Goal: Task Accomplishment & Management: Manage account settings

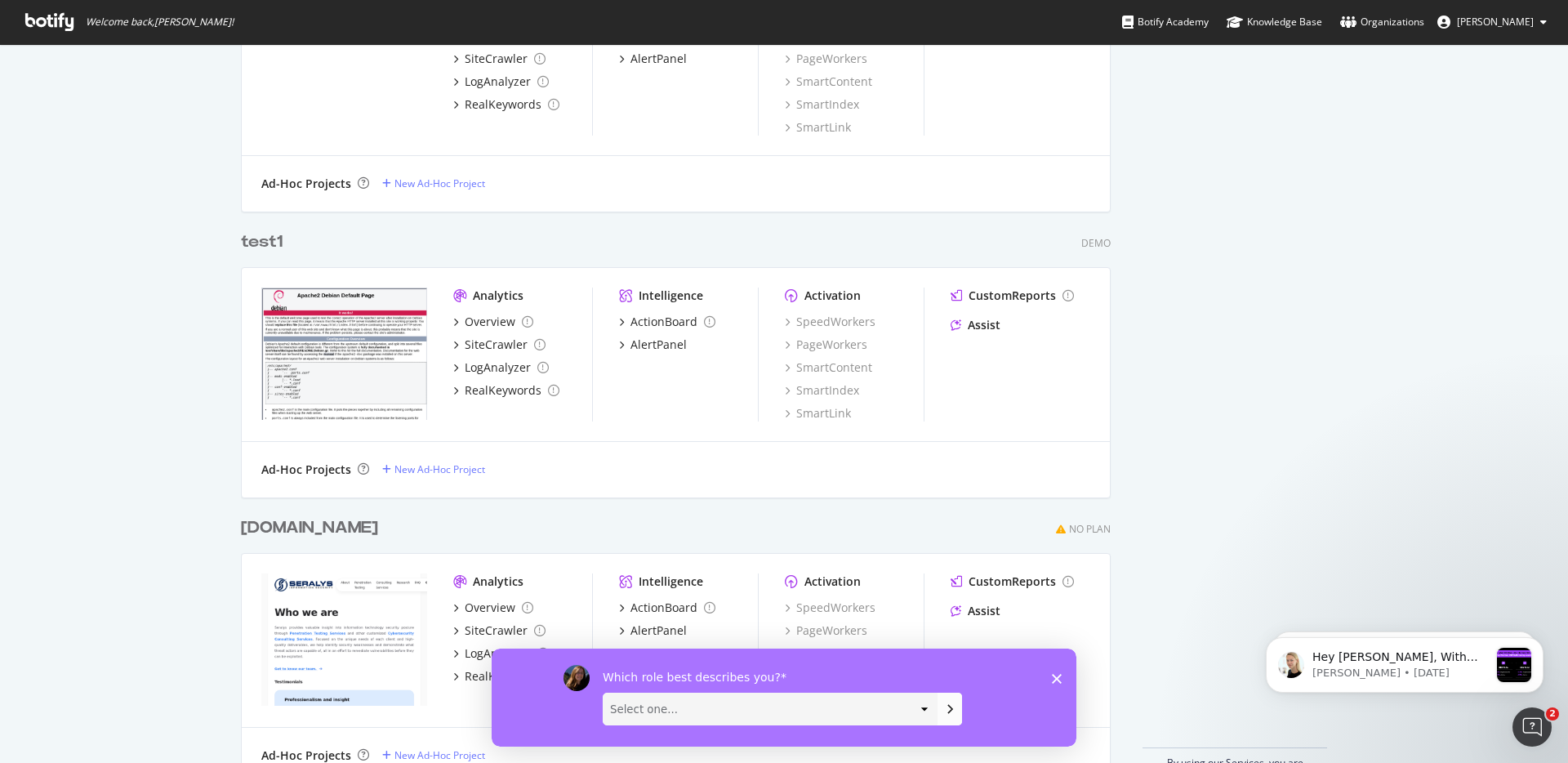
scroll to position [796, 0]
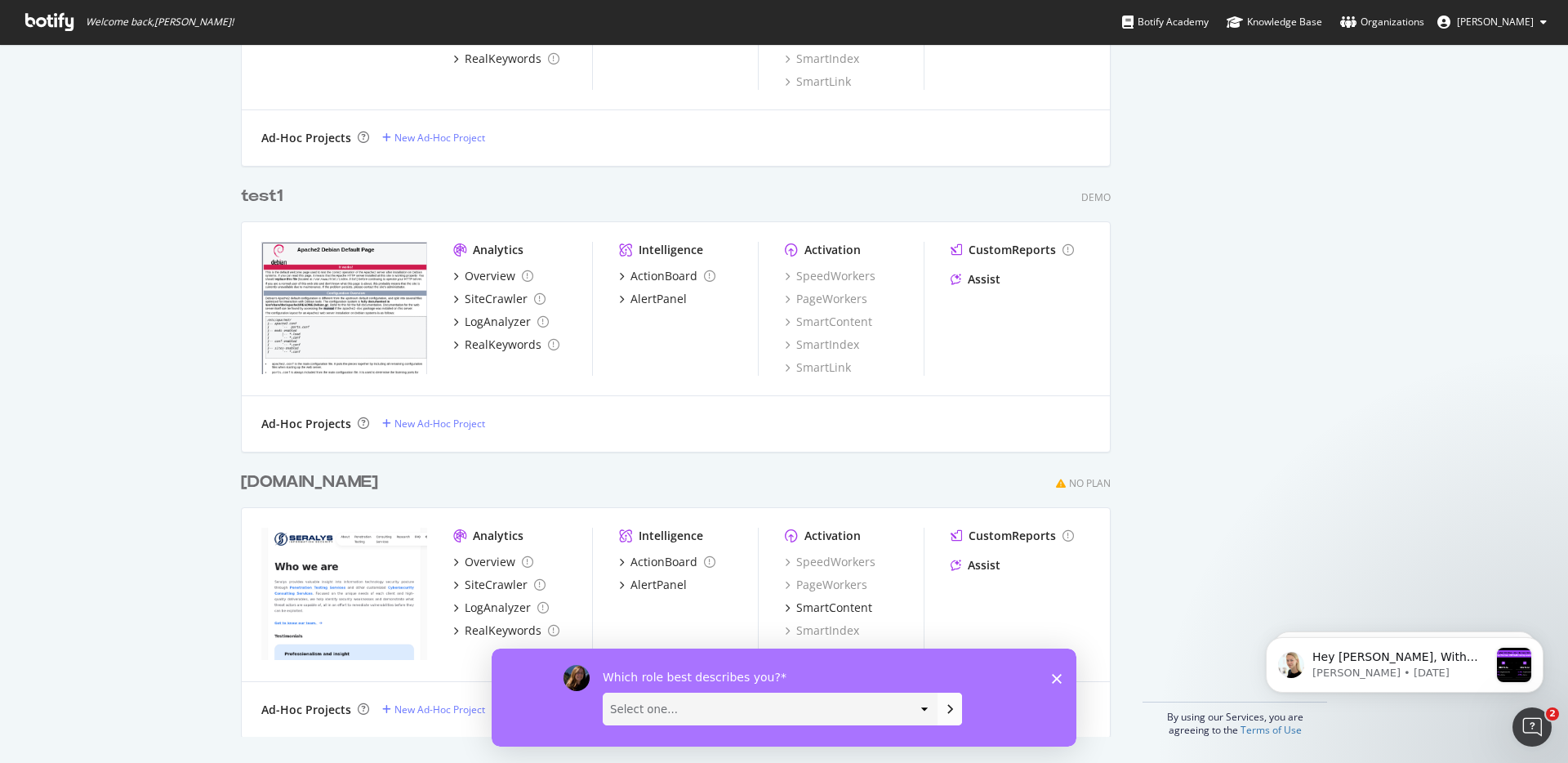
click at [311, 534] on img "grid" at bounding box center [345, 594] width 166 height 133
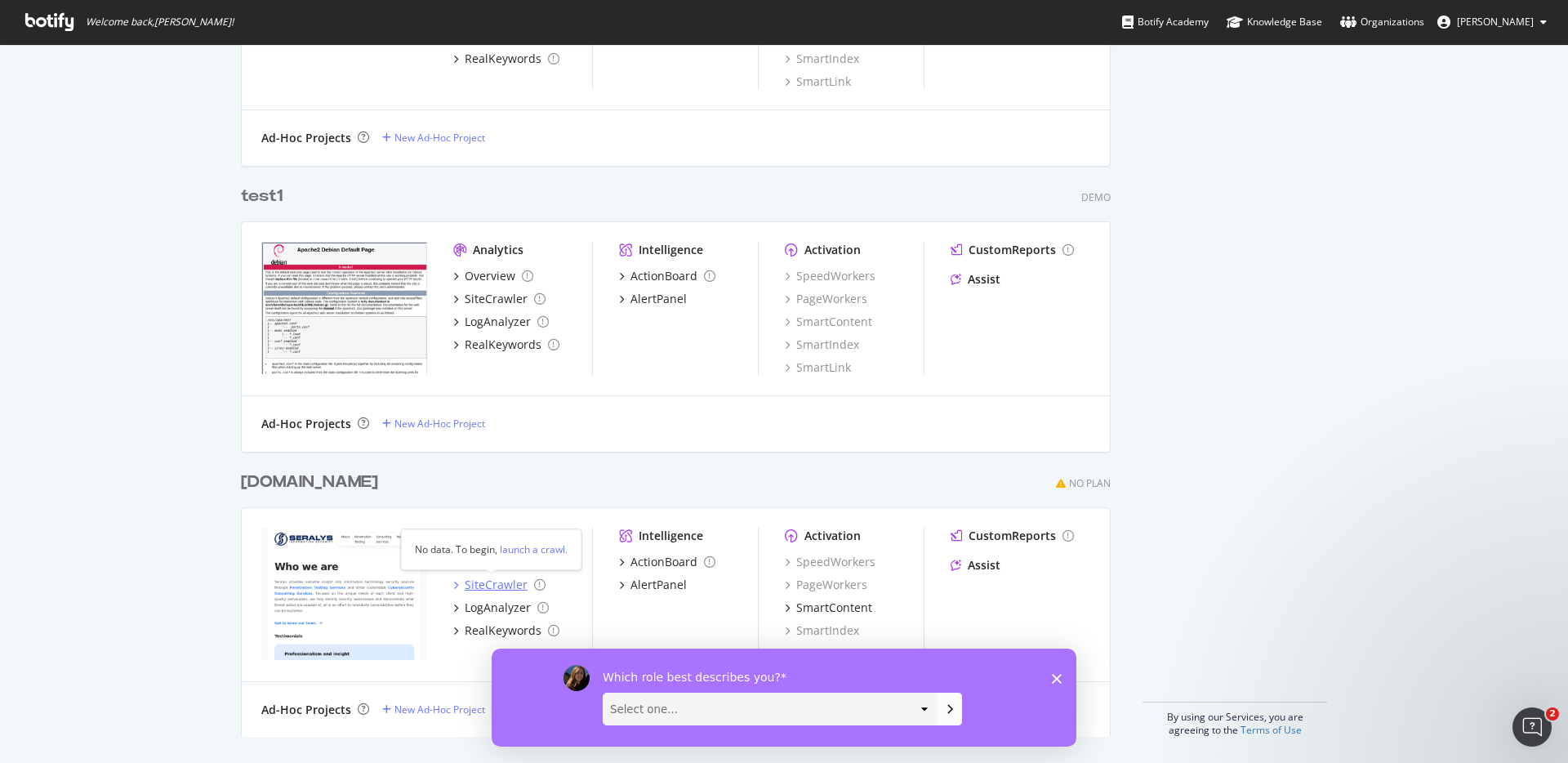
click at [483, 586] on div "SiteCrawler" at bounding box center [496, 584] width 63 height 16
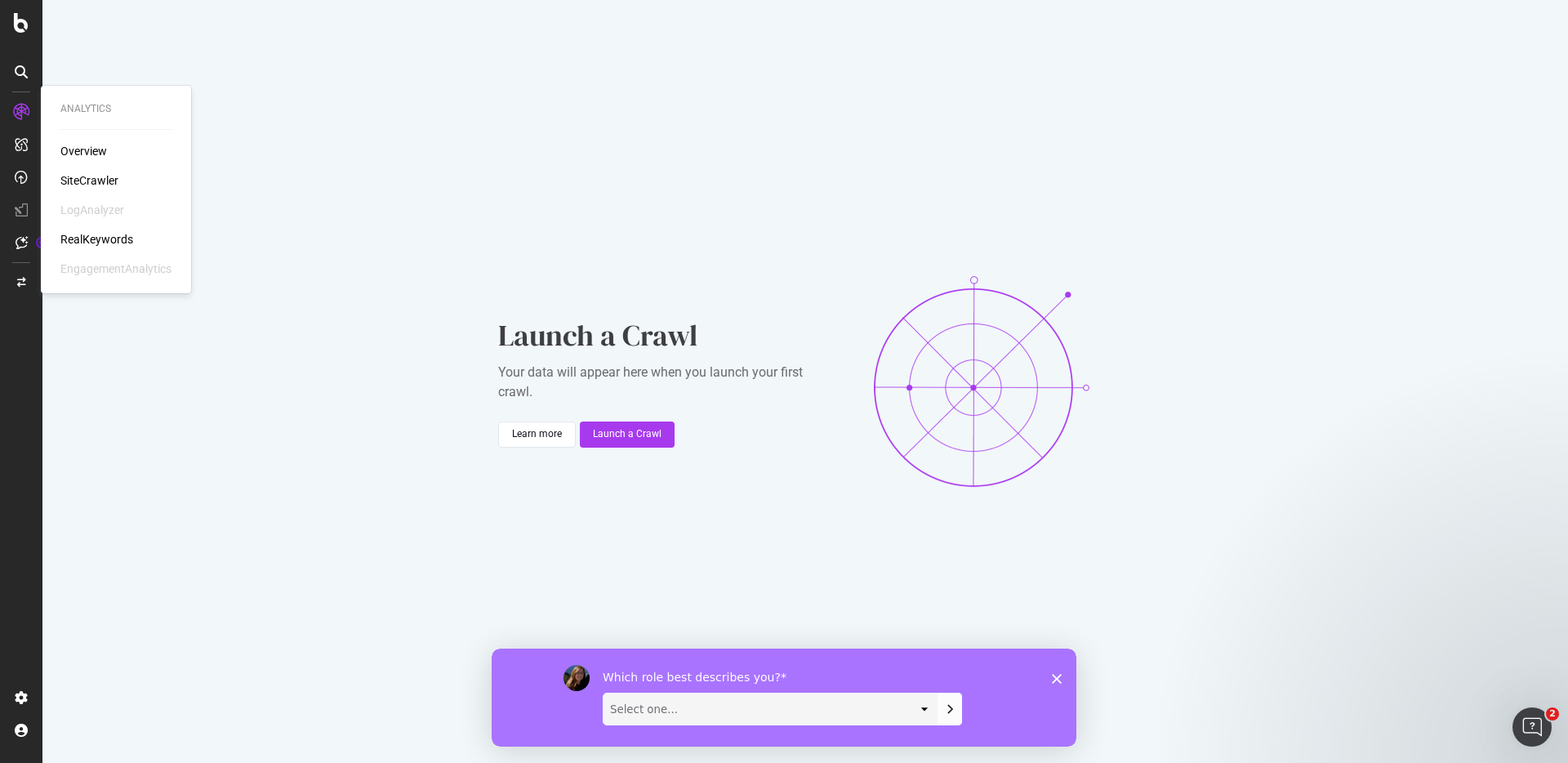
click at [84, 150] on div "Overview" at bounding box center [84, 151] width 46 height 16
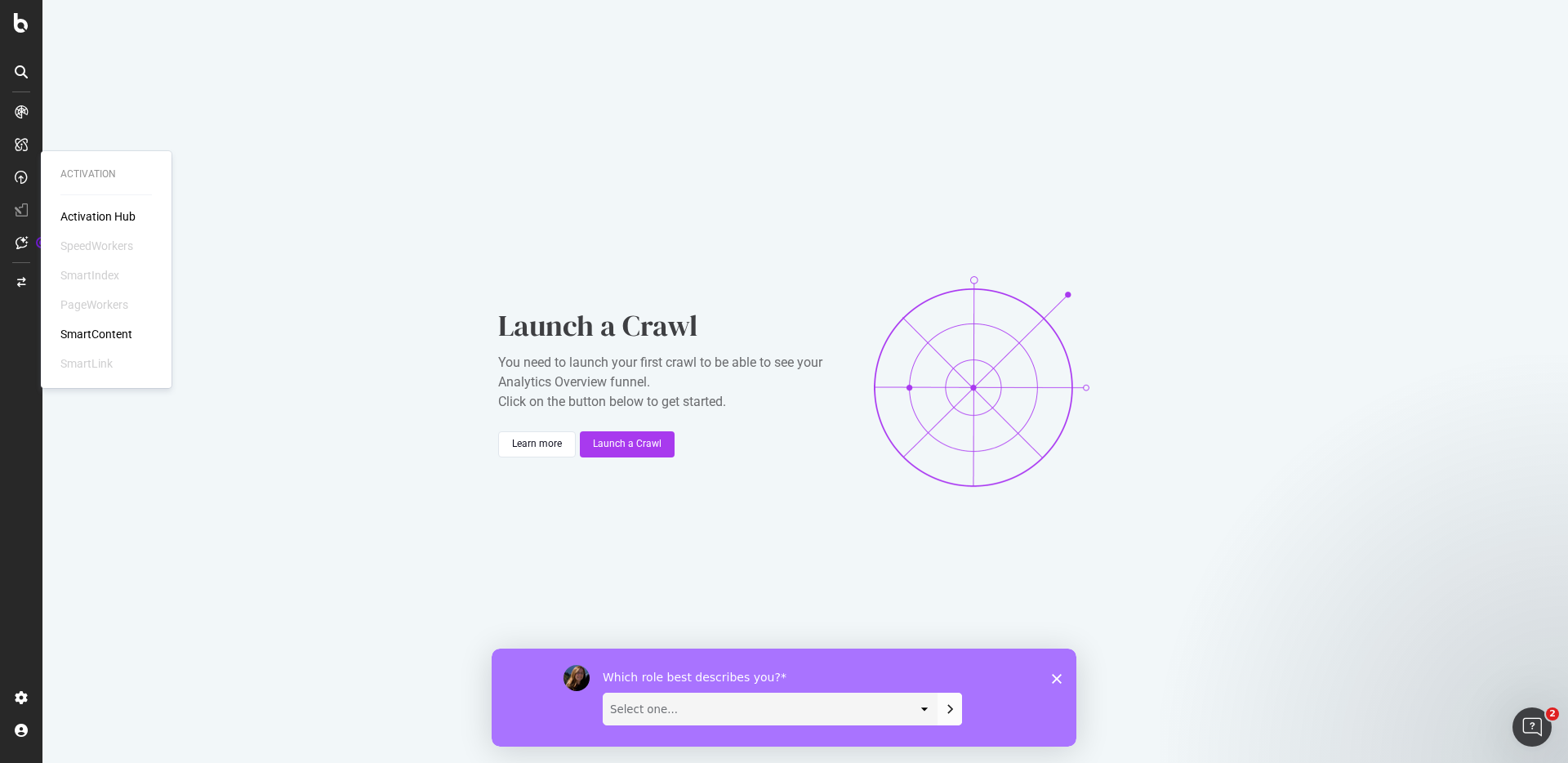
click at [111, 332] on div "SmartContent" at bounding box center [97, 334] width 72 height 16
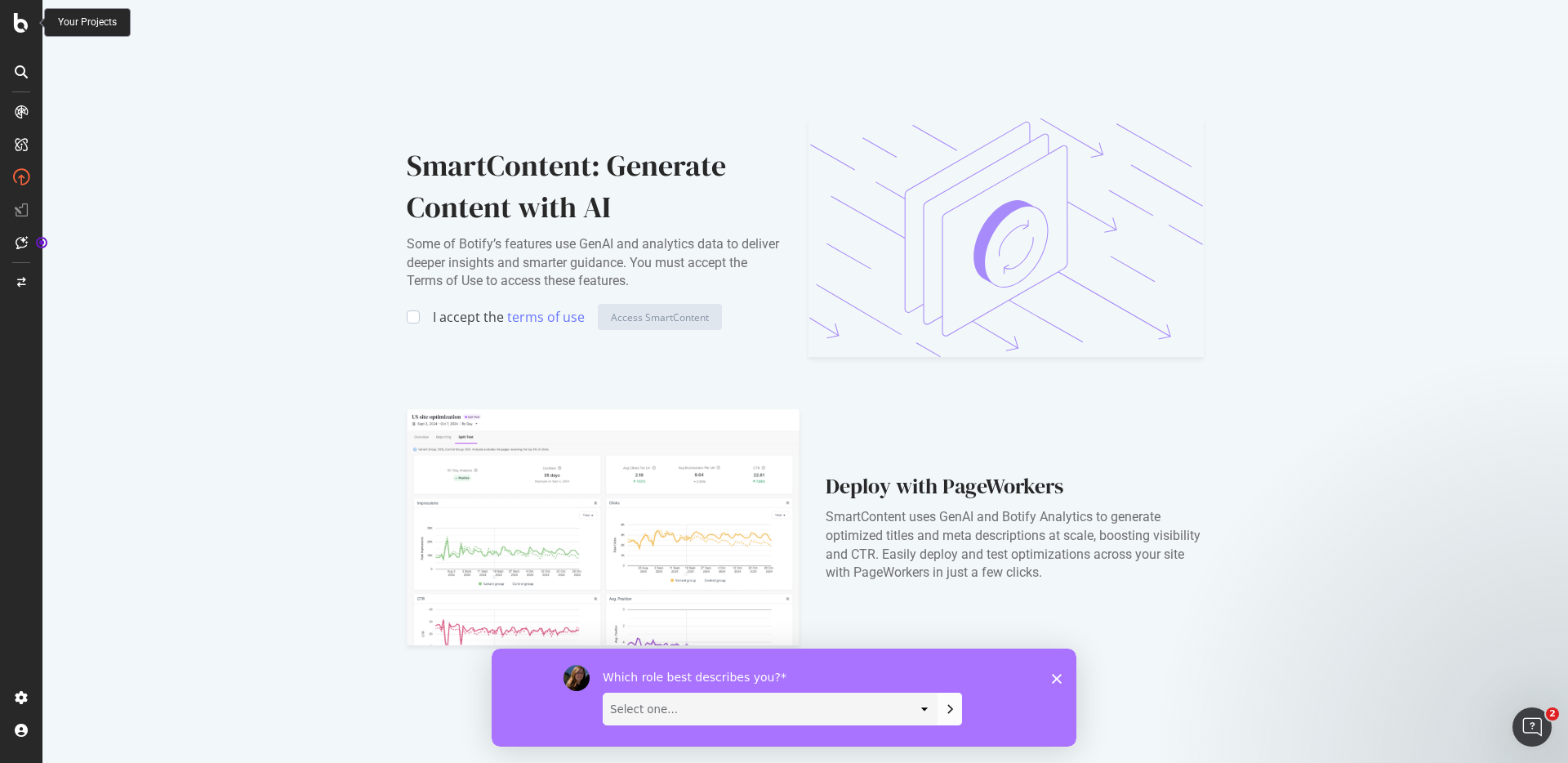
click at [24, 18] on icon at bounding box center [21, 22] width 15 height 20
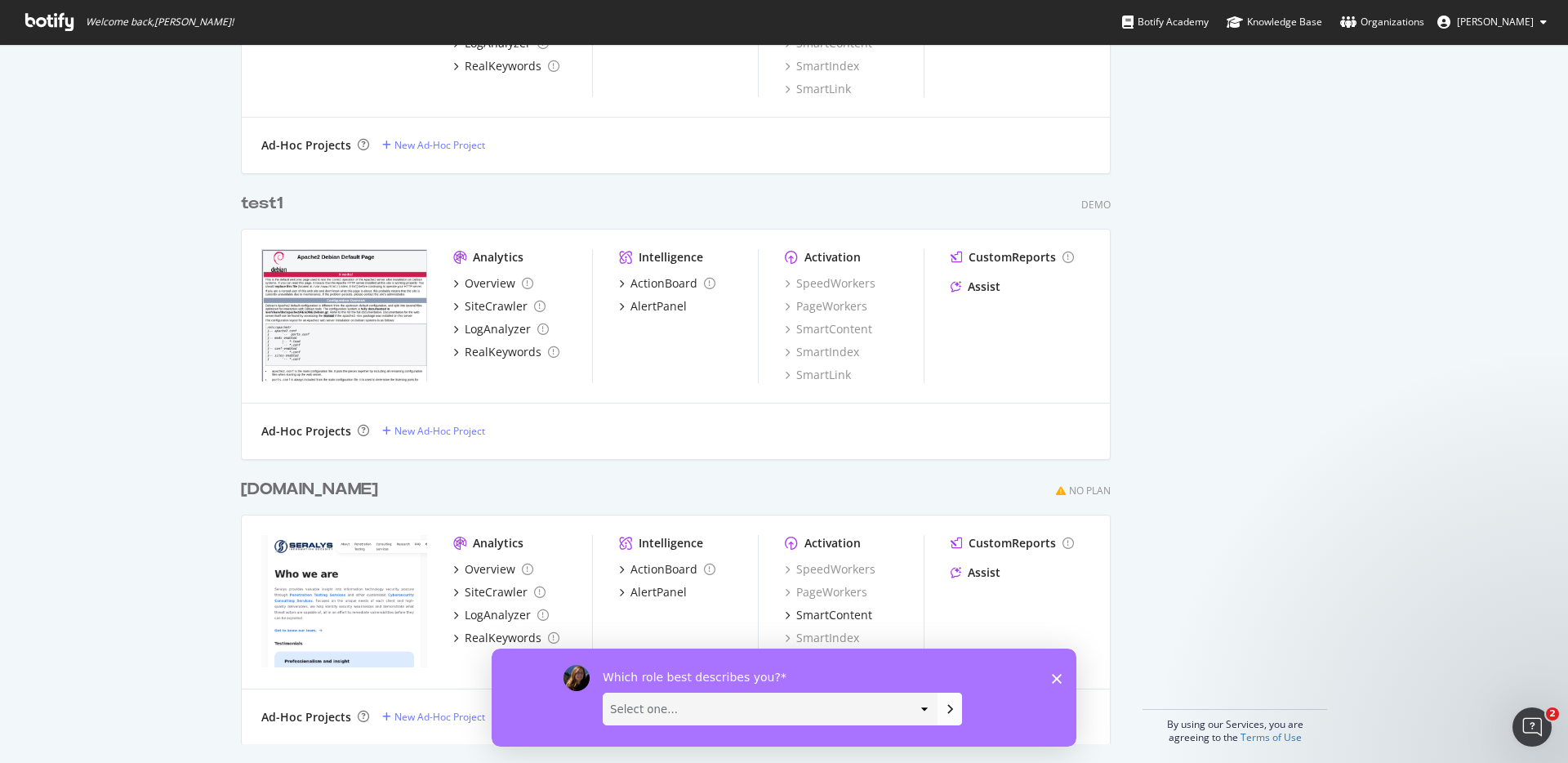
scroll to position [796, 0]
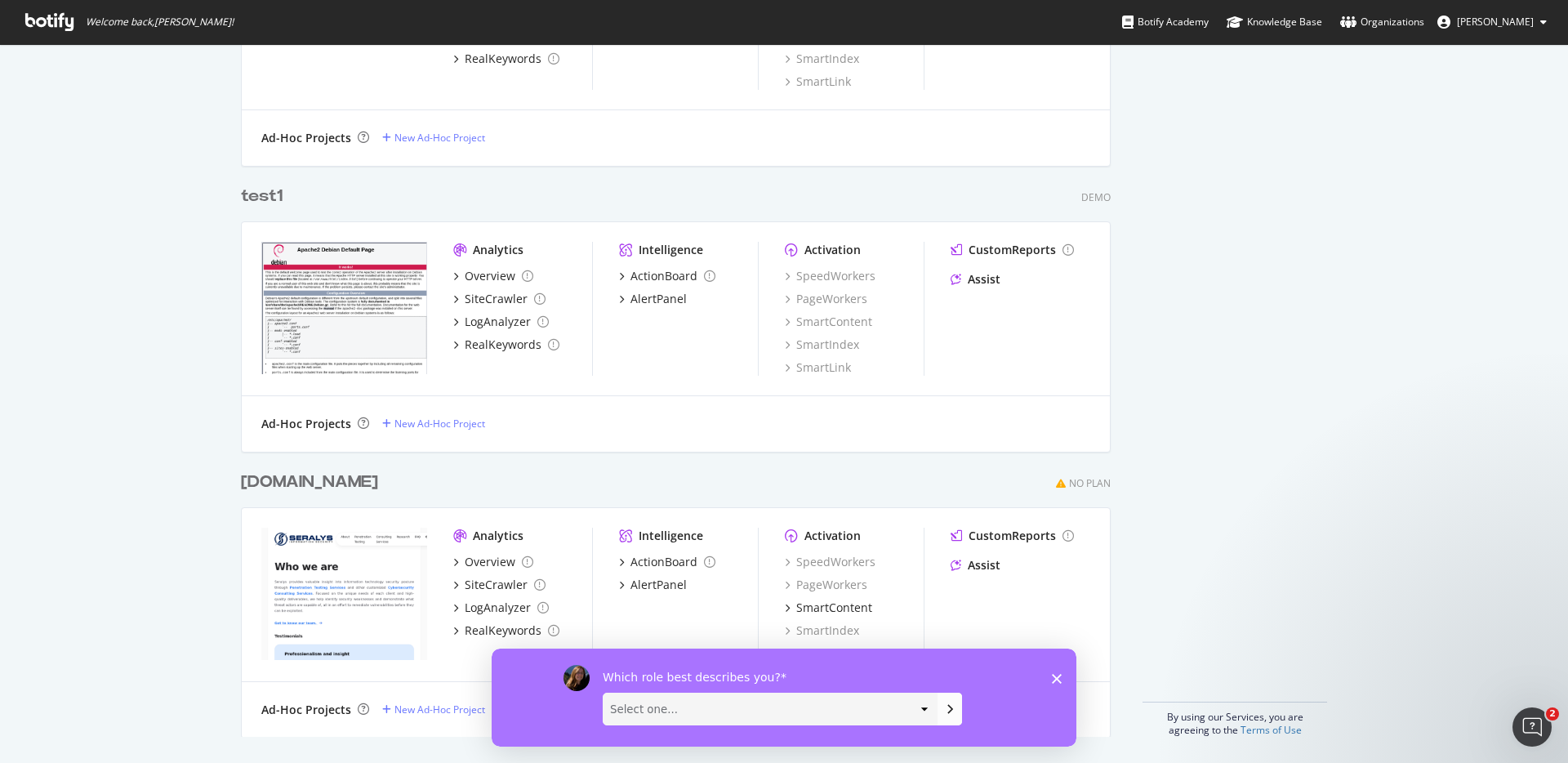
click at [266, 247] on img "grid" at bounding box center [345, 308] width 166 height 133
click at [263, 198] on div "test1" at bounding box center [262, 197] width 42 height 24
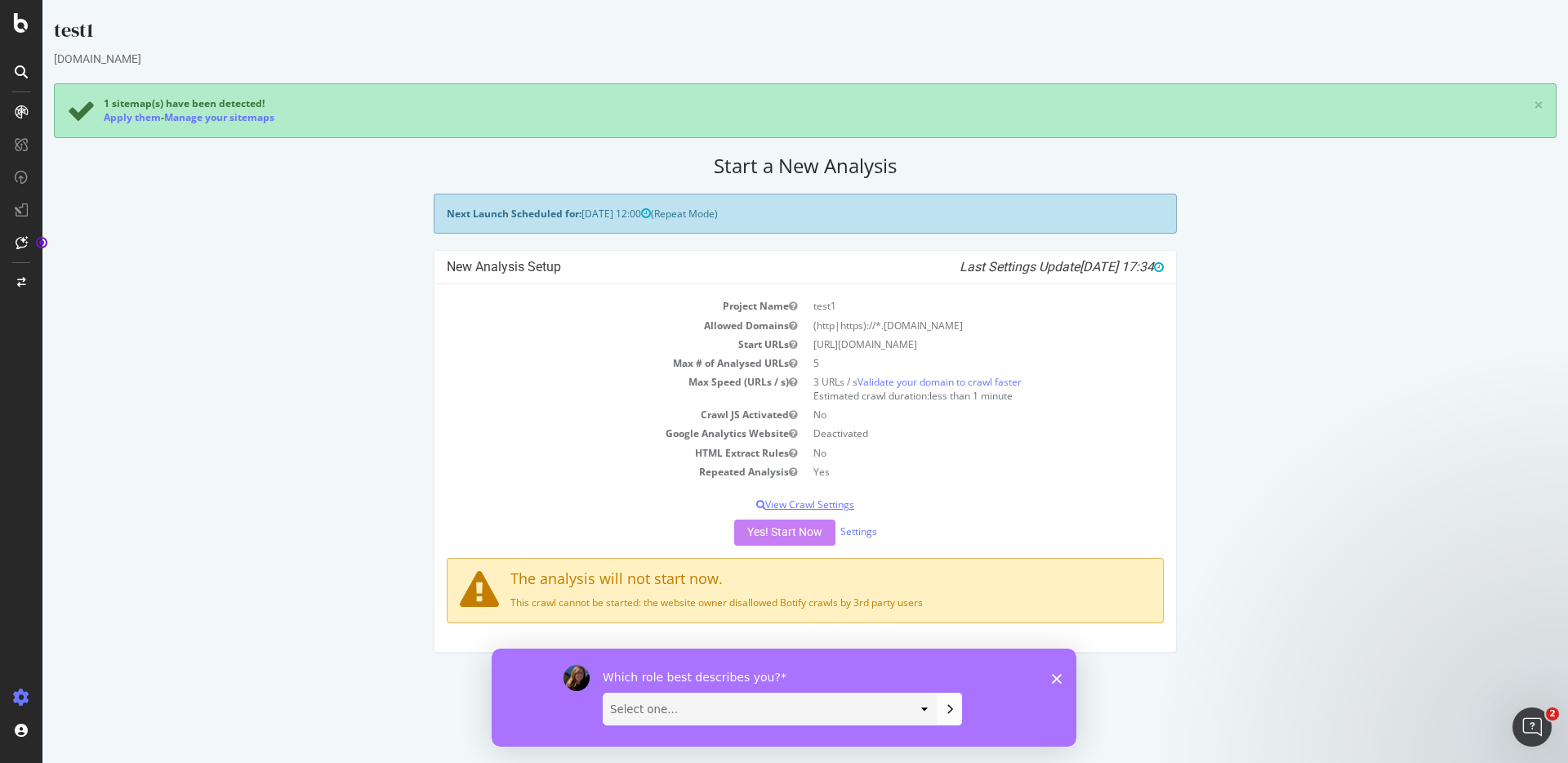
click at [800, 505] on p "View Crawl Settings" at bounding box center [805, 505] width 717 height 14
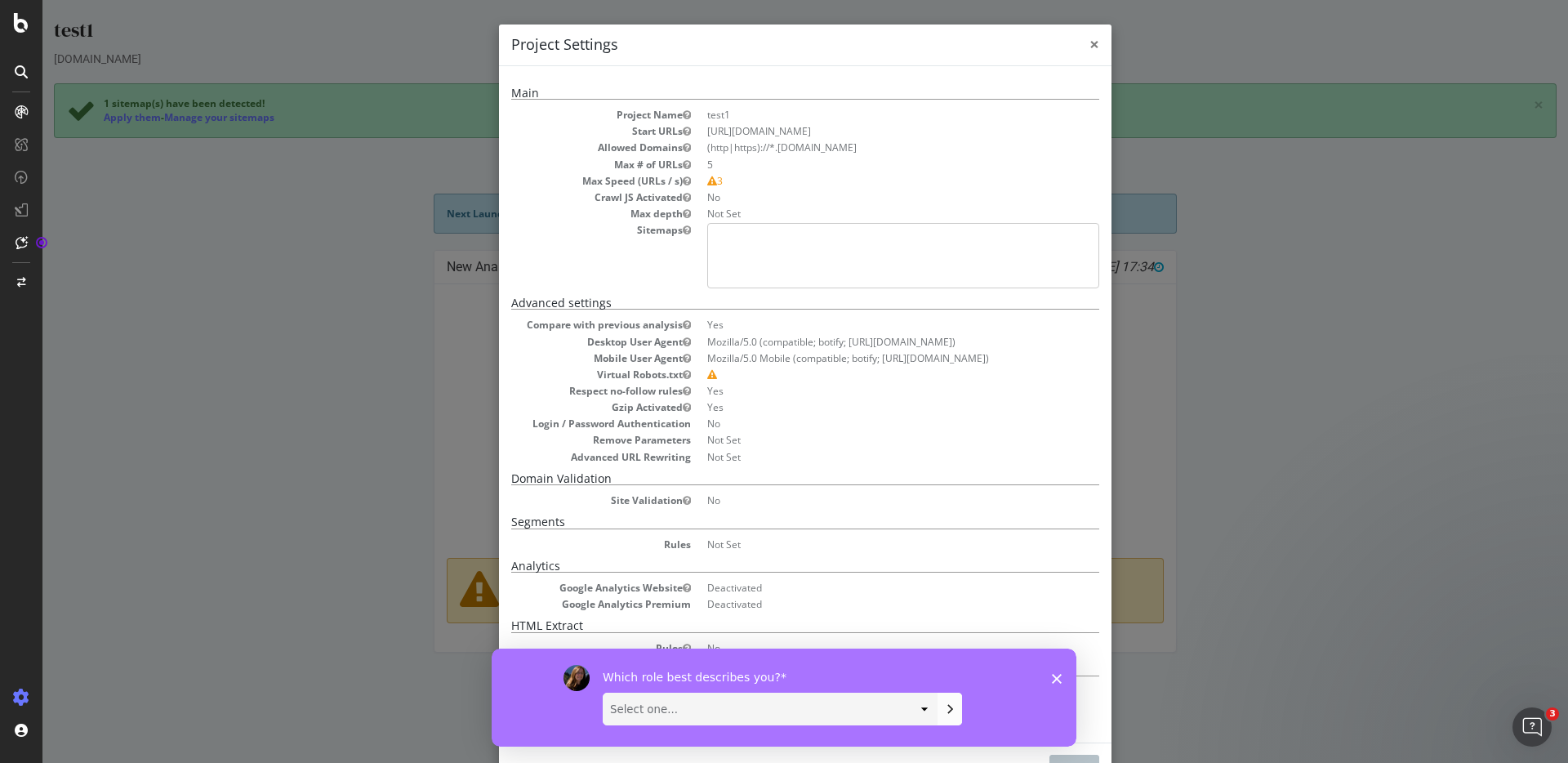
click at [1090, 52] on span "×" at bounding box center [1094, 44] width 9 height 23
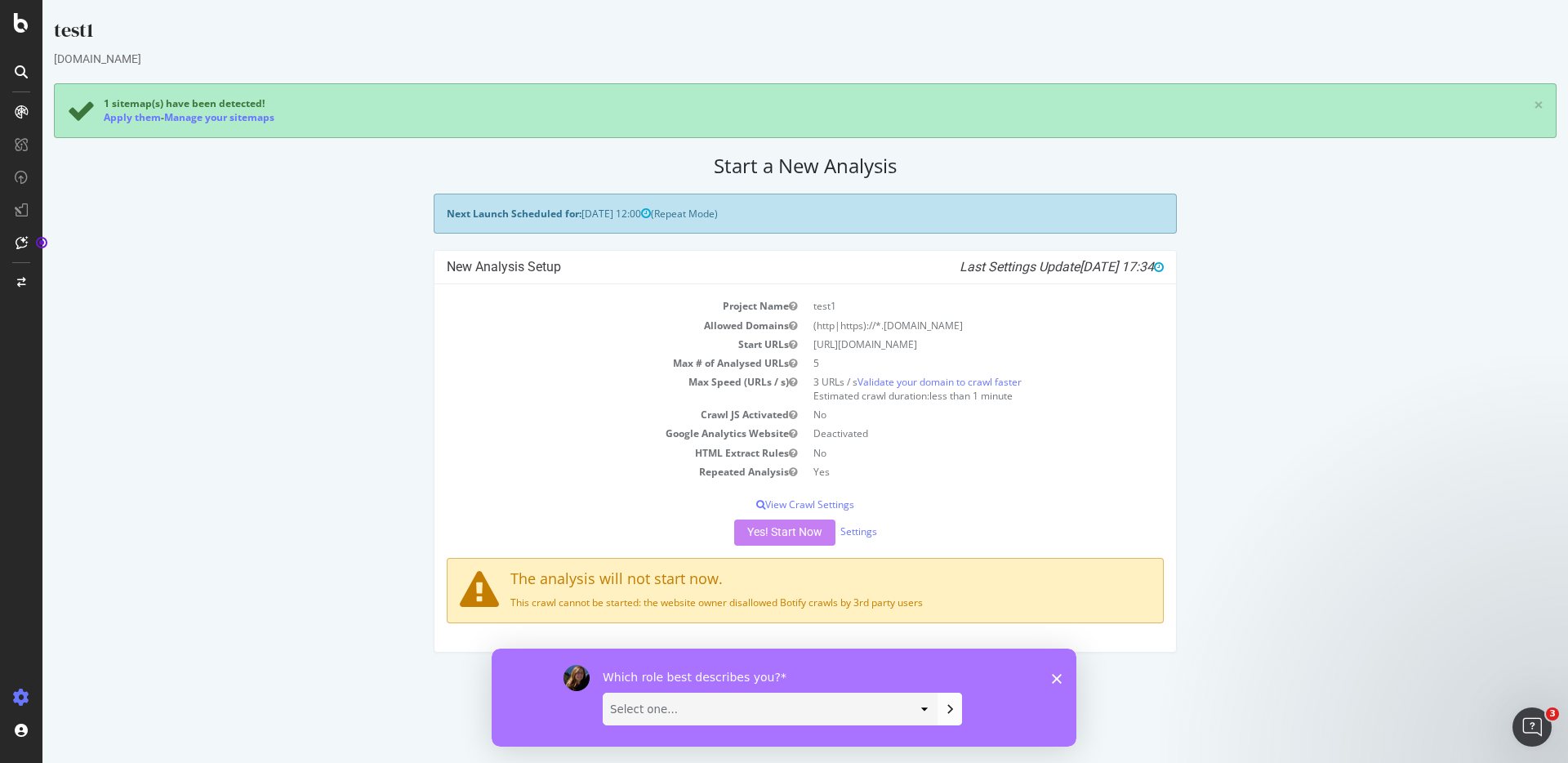
click at [1052, 678] on icon "Close survey" at bounding box center [1056, 677] width 9 height 9
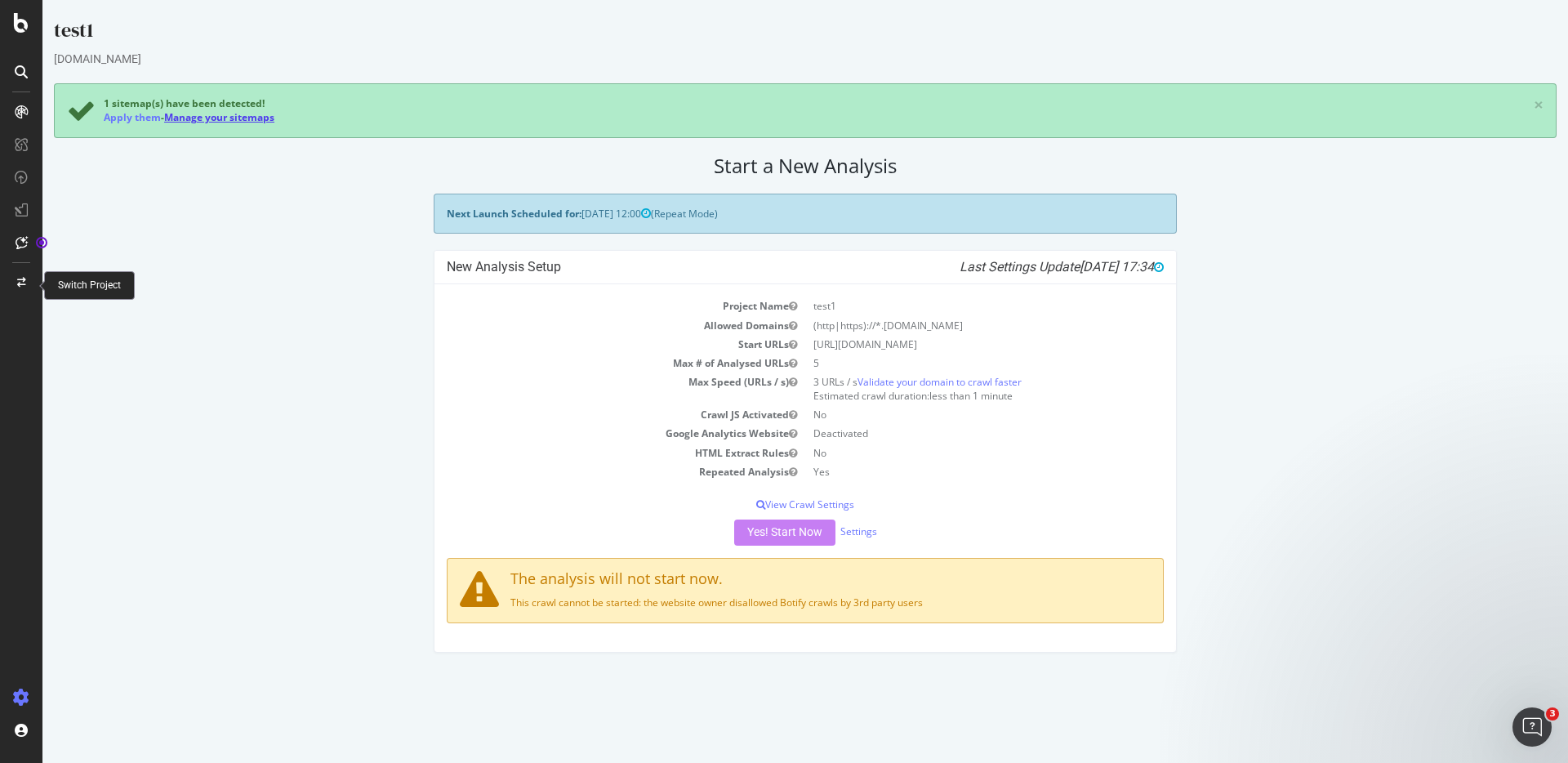
click at [193, 121] on link "Manage your sitemaps" at bounding box center [219, 117] width 110 height 14
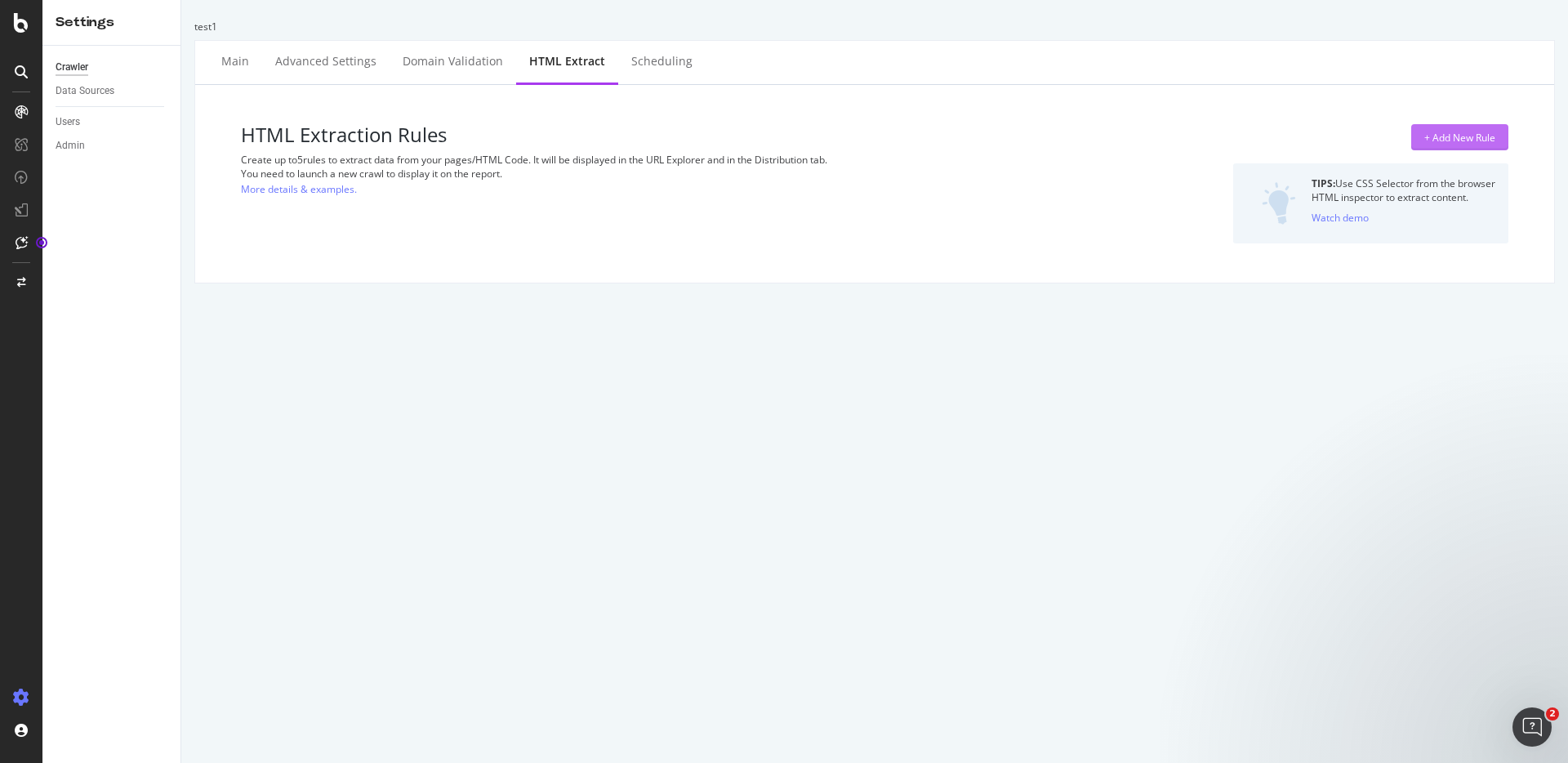
click at [1478, 133] on div "+ Add New Rule" at bounding box center [1459, 138] width 71 height 14
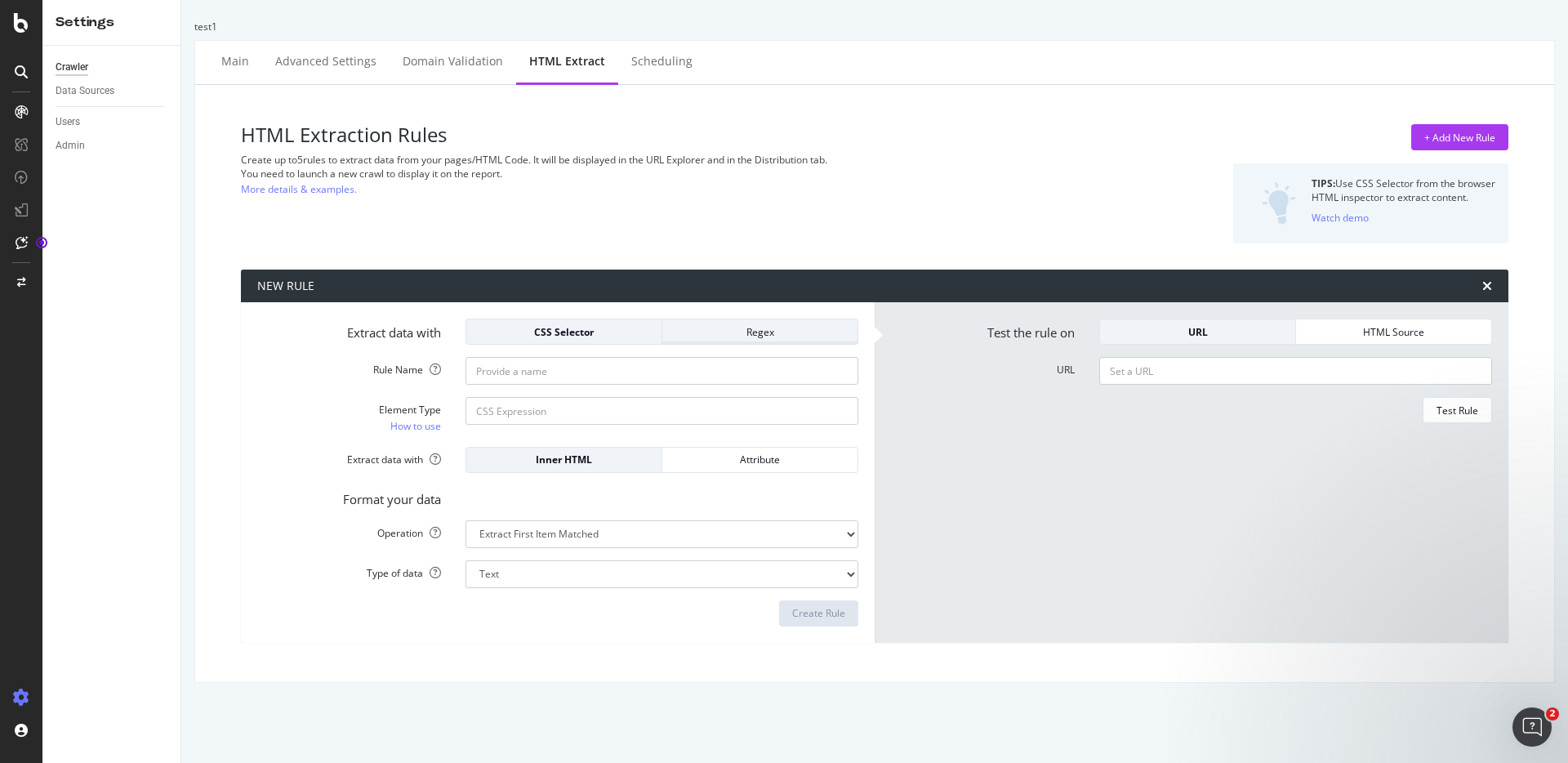
click at [772, 338] on div "Regex" at bounding box center [760, 332] width 169 height 14
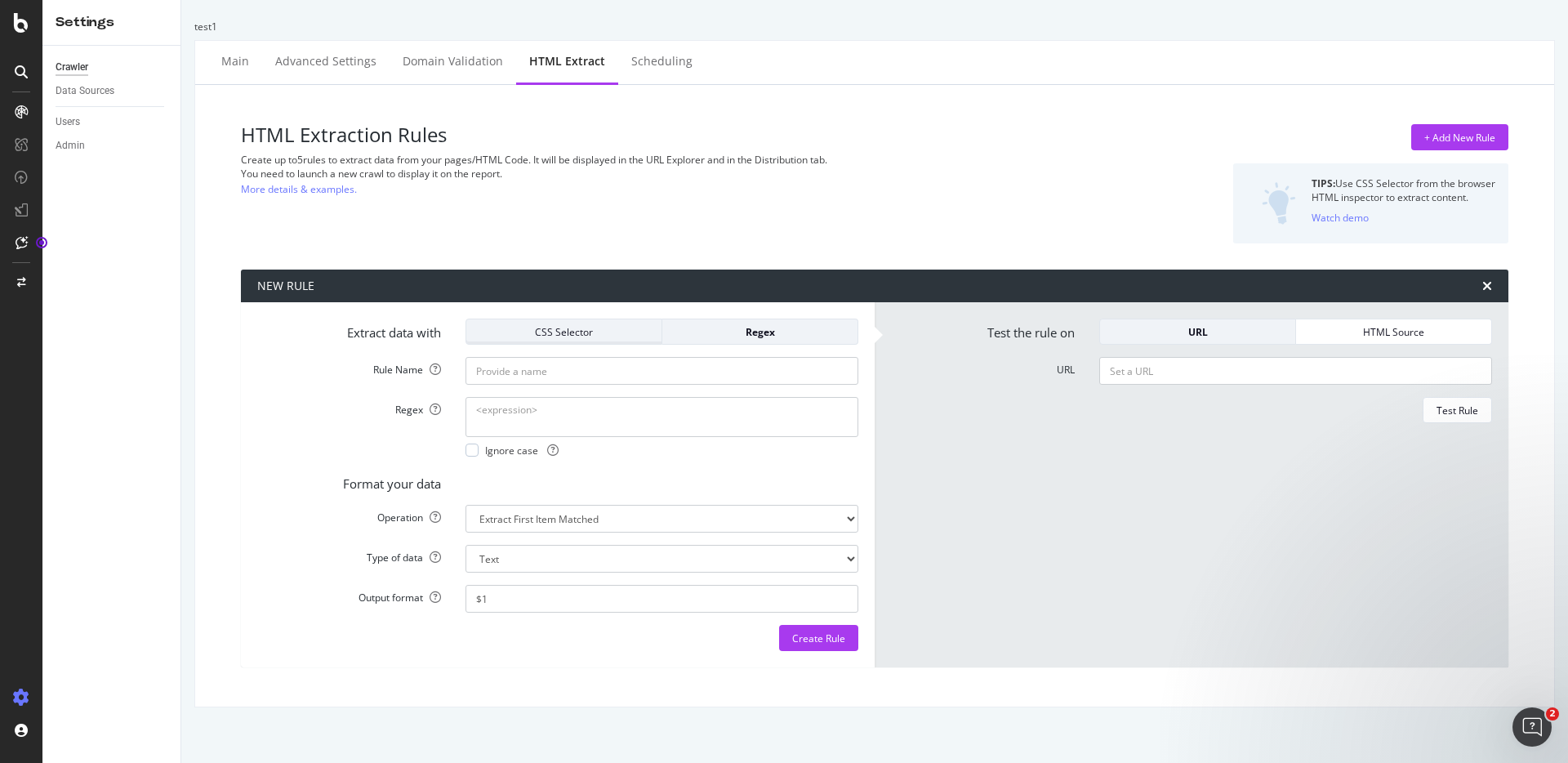
click at [564, 337] on div "CSS Selector" at bounding box center [564, 332] width 169 height 14
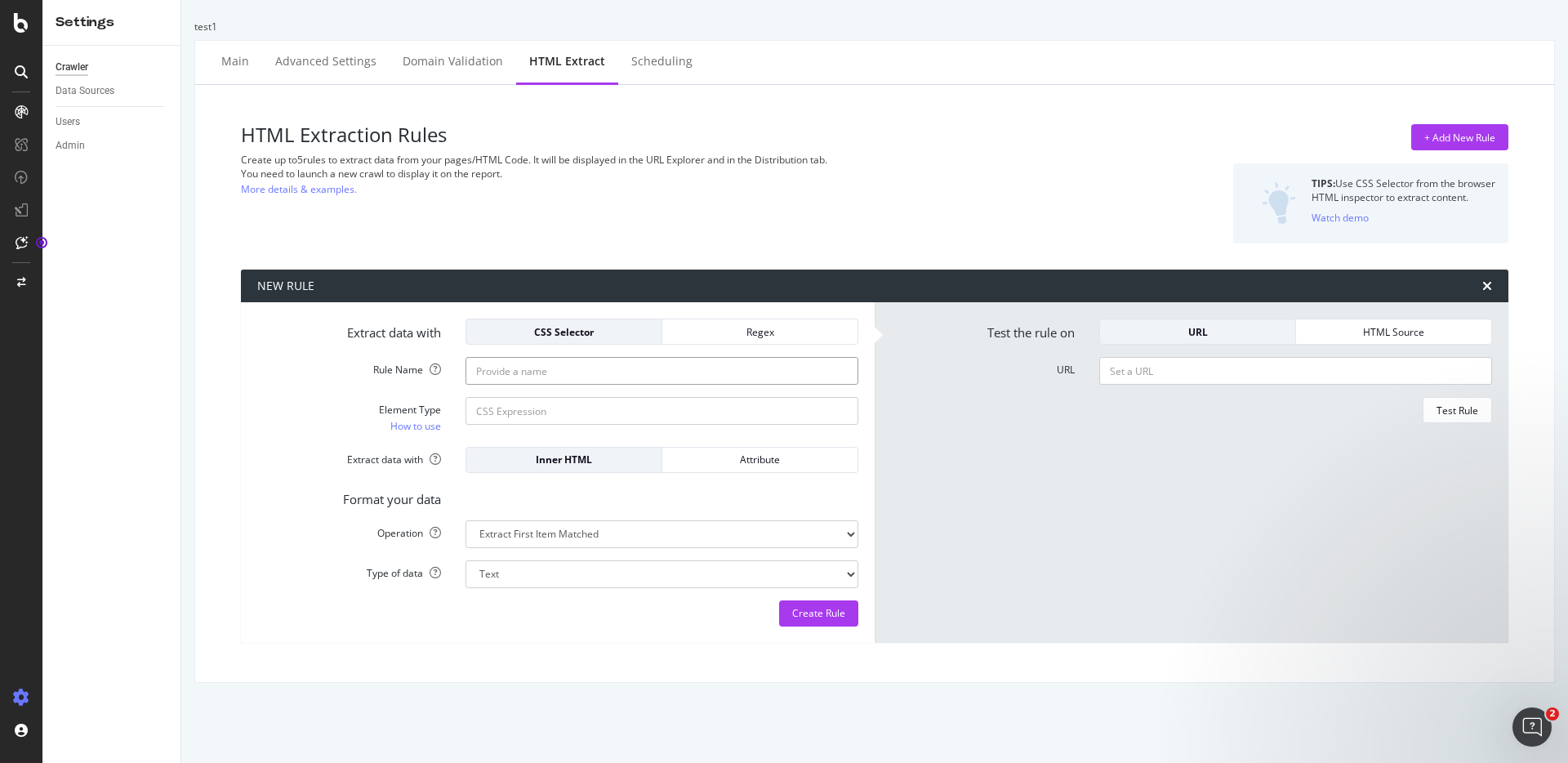
click at [532, 368] on input "Rule Name" at bounding box center [661, 370] width 393 height 27
type input "[PERSON_NAME]"
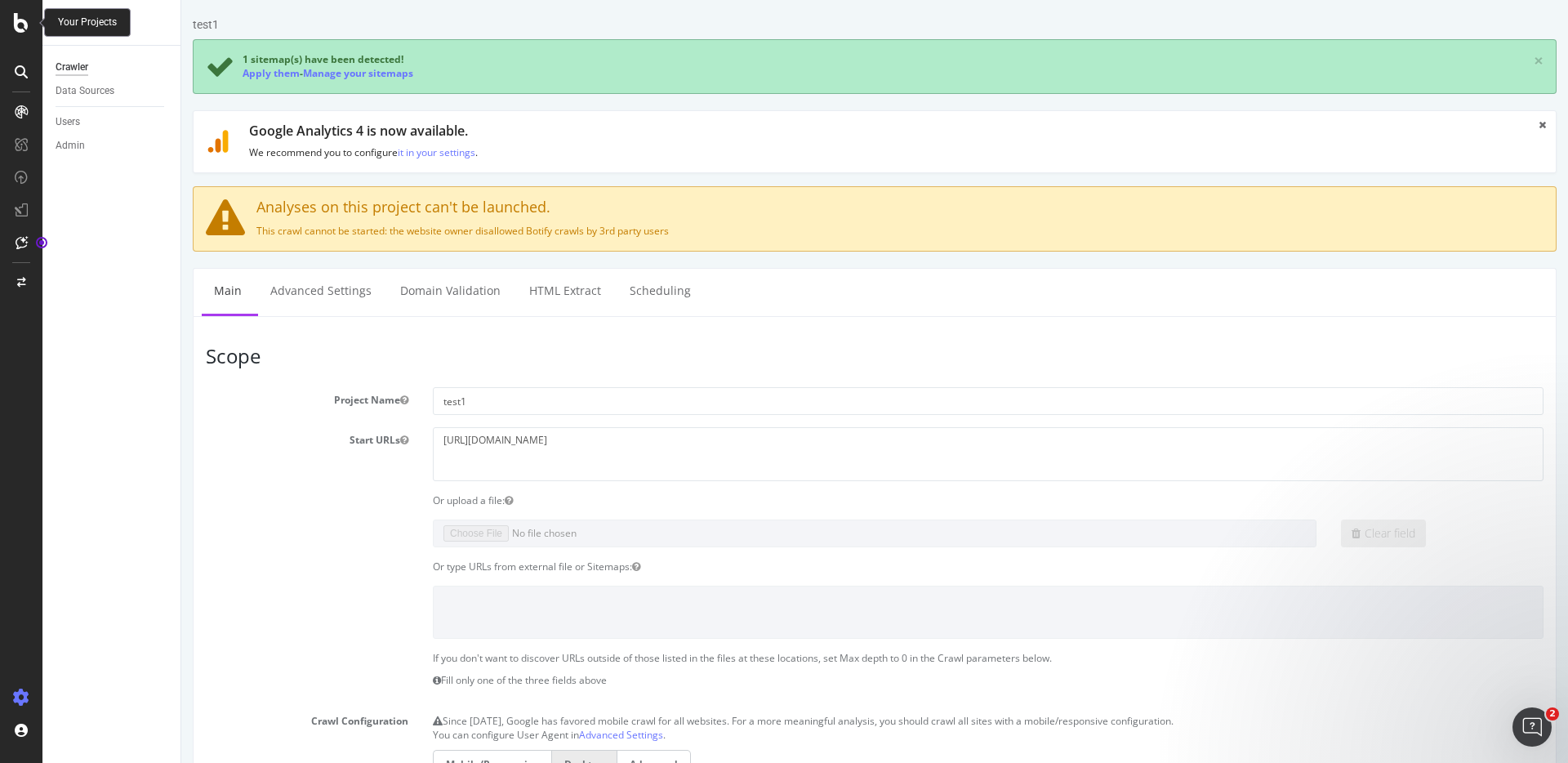
click at [33, 27] on div at bounding box center [21, 22] width 39 height 20
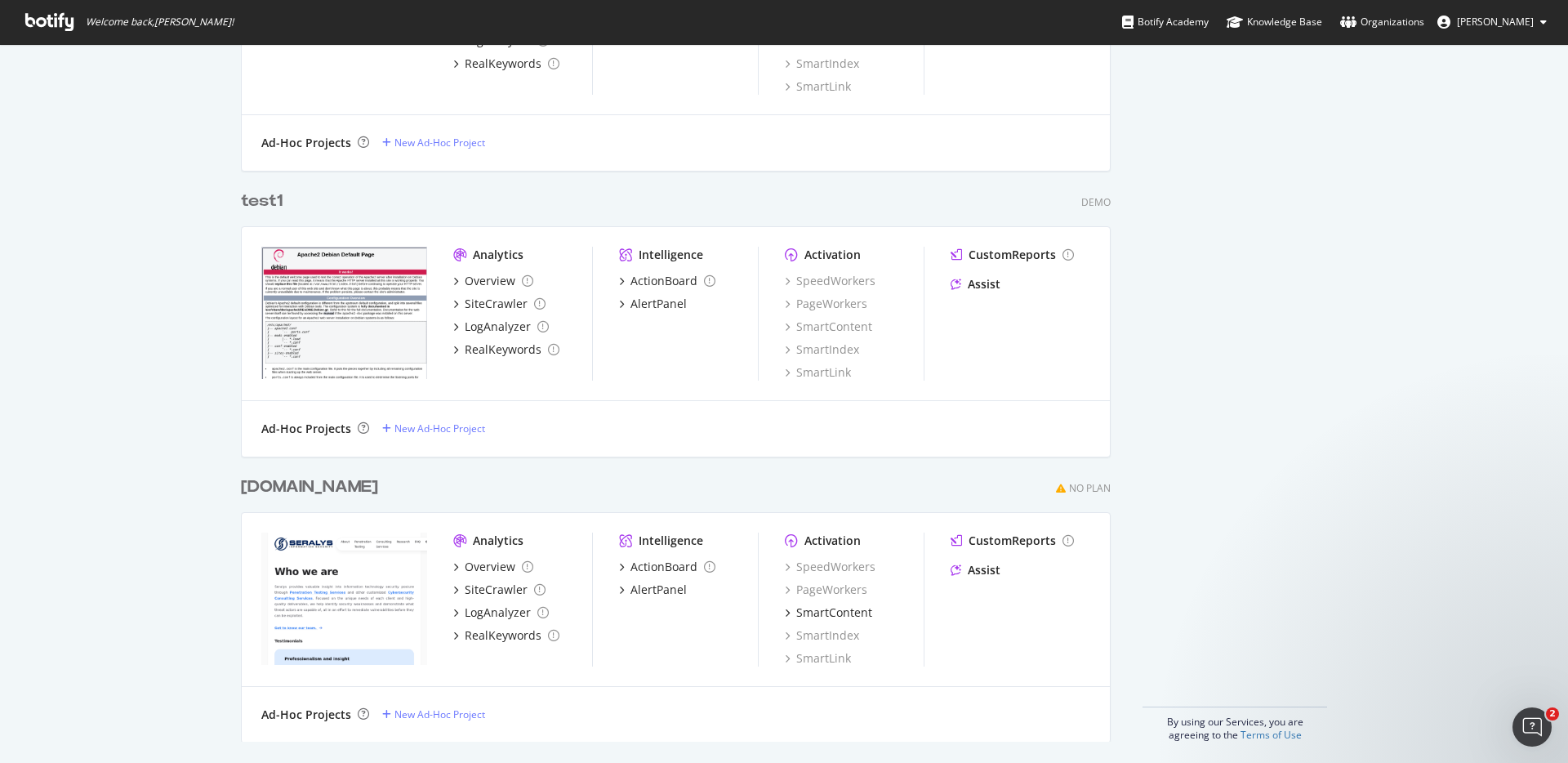
scroll to position [796, 0]
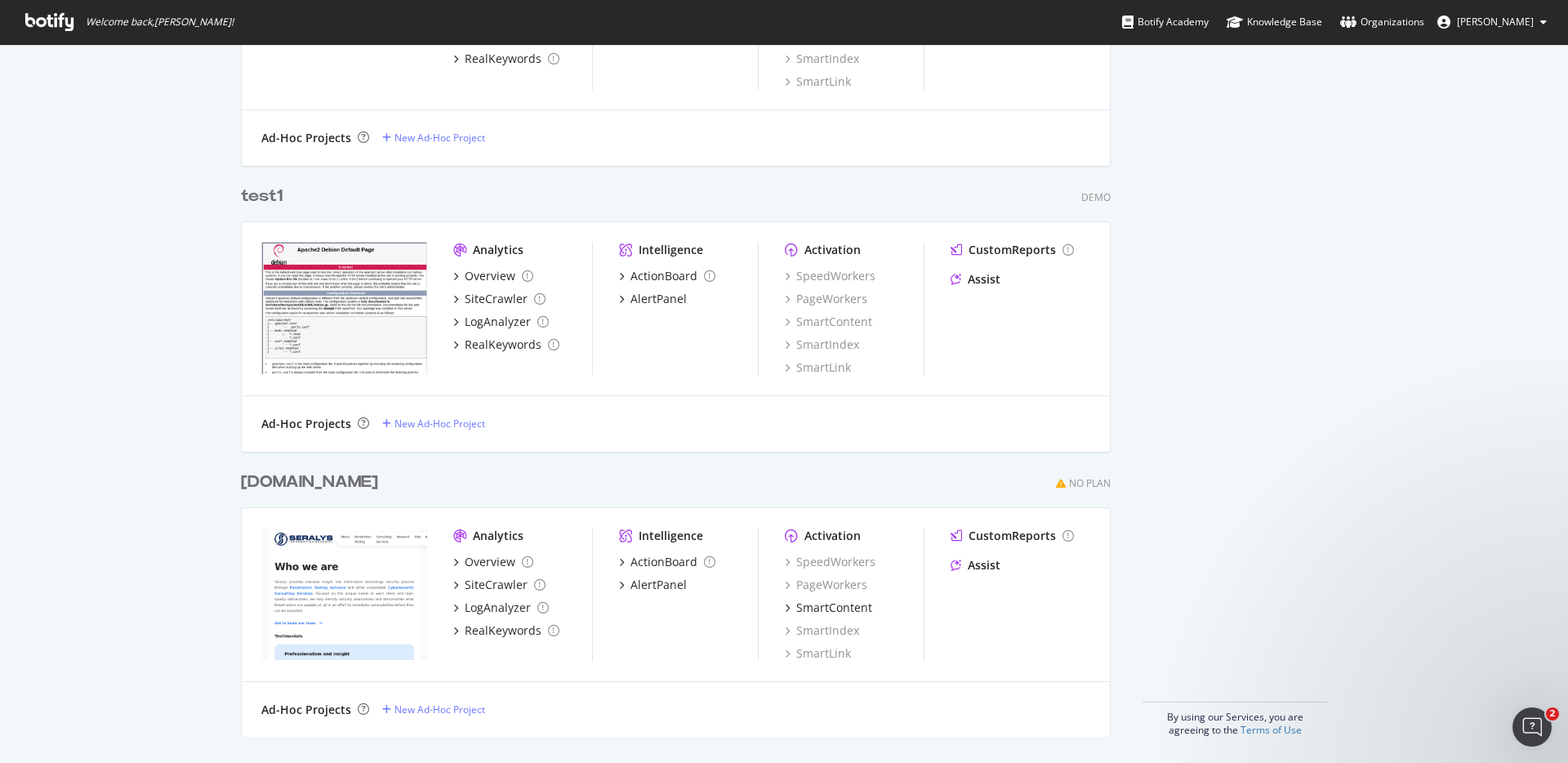
click at [305, 485] on div "[DOMAIN_NAME]" at bounding box center [310, 482] width 137 height 24
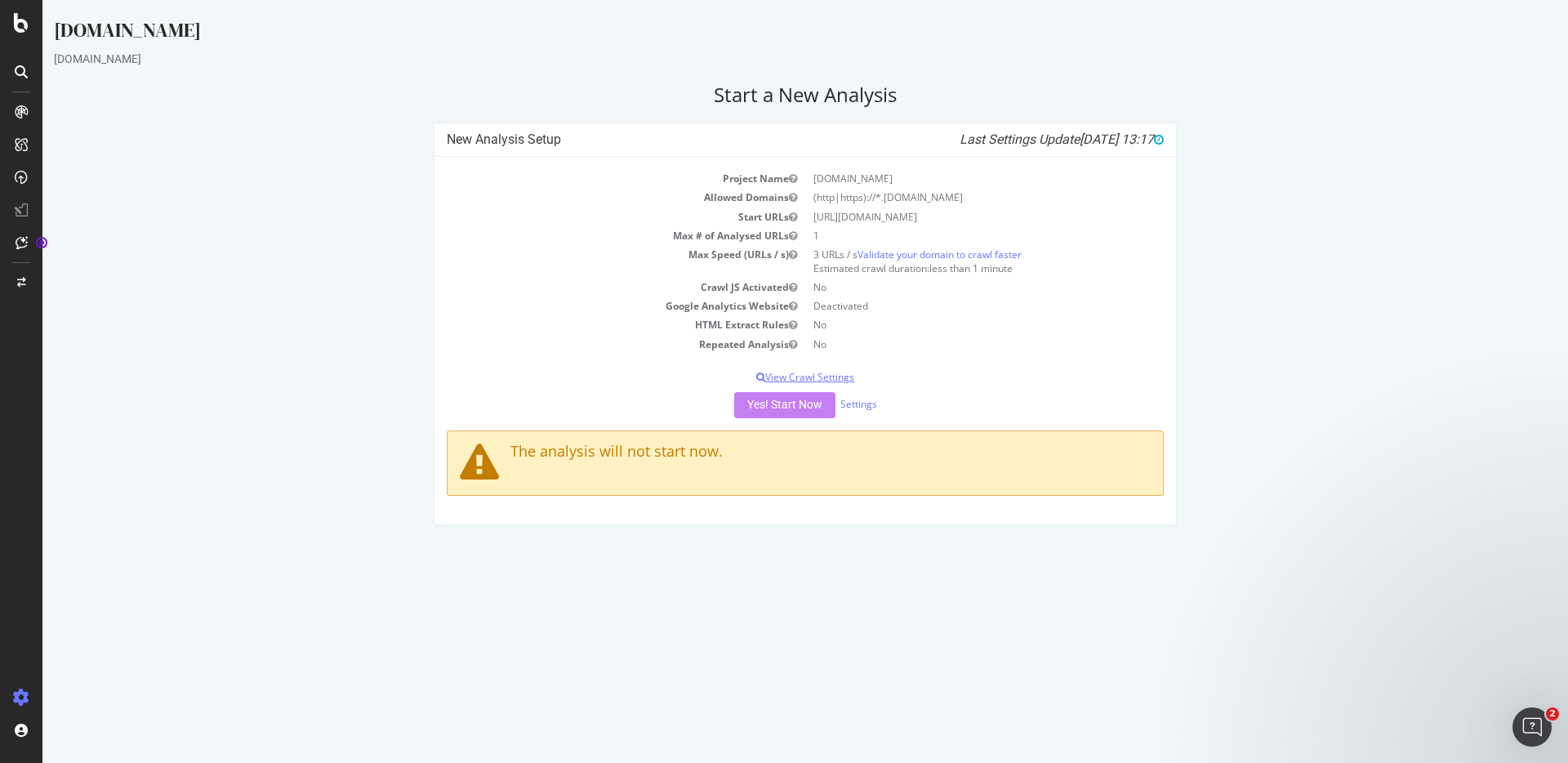
click at [813, 378] on p "View Crawl Settings" at bounding box center [805, 377] width 717 height 14
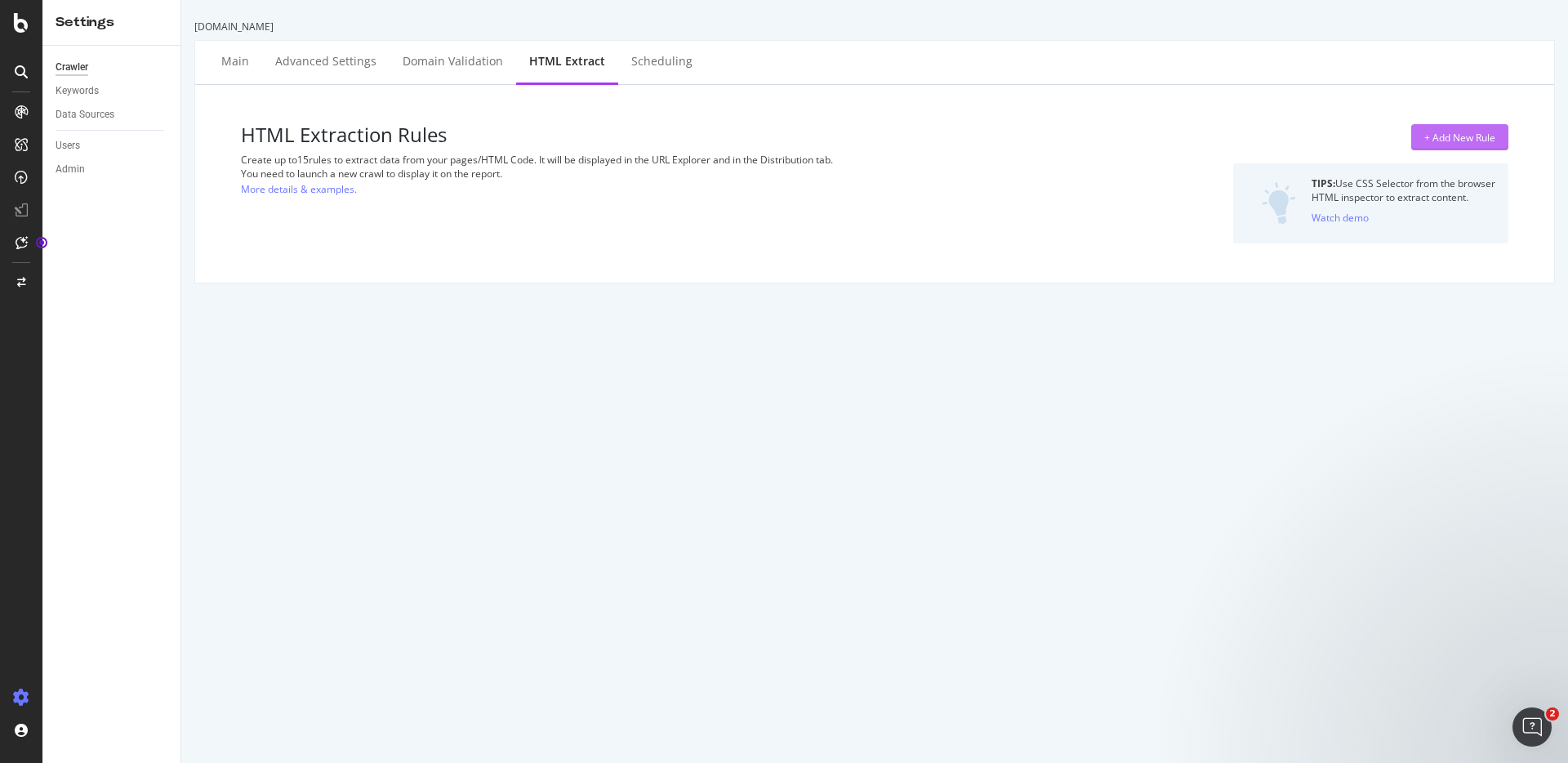
click at [1451, 136] on div "+ Add New Rule" at bounding box center [1459, 138] width 71 height 14
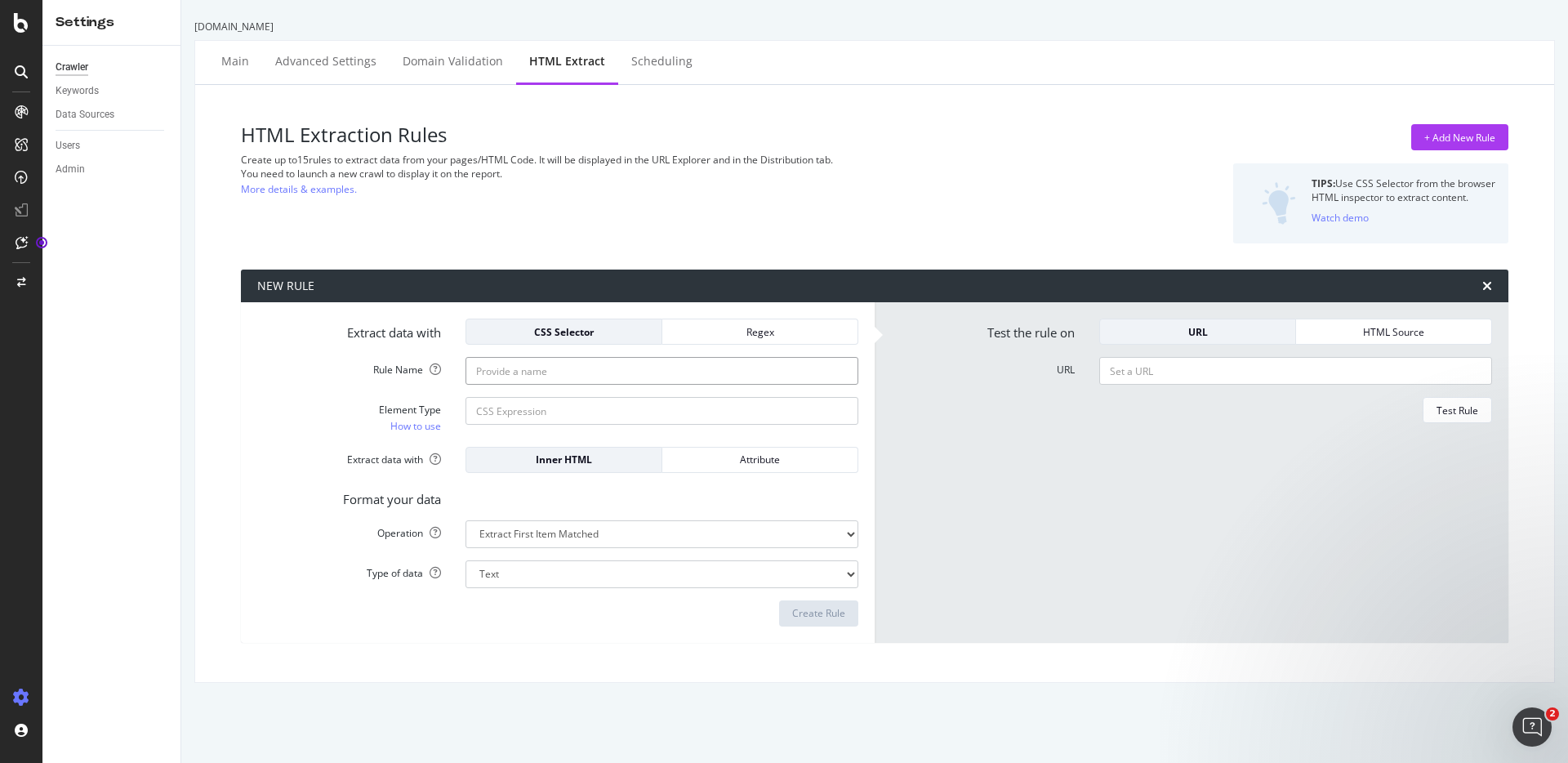
click at [555, 371] on input "Rule Name" at bounding box center [661, 370] width 393 height 27
drag, startPoint x: 516, startPoint y: 370, endPoint x: 241, endPoint y: 374, distance: 275.0
click at [465, 374] on input "titon" at bounding box center [661, 370] width 393 height 27
type input "title"
click at [516, 420] on input "Element Type How to use" at bounding box center [661, 411] width 393 height 27
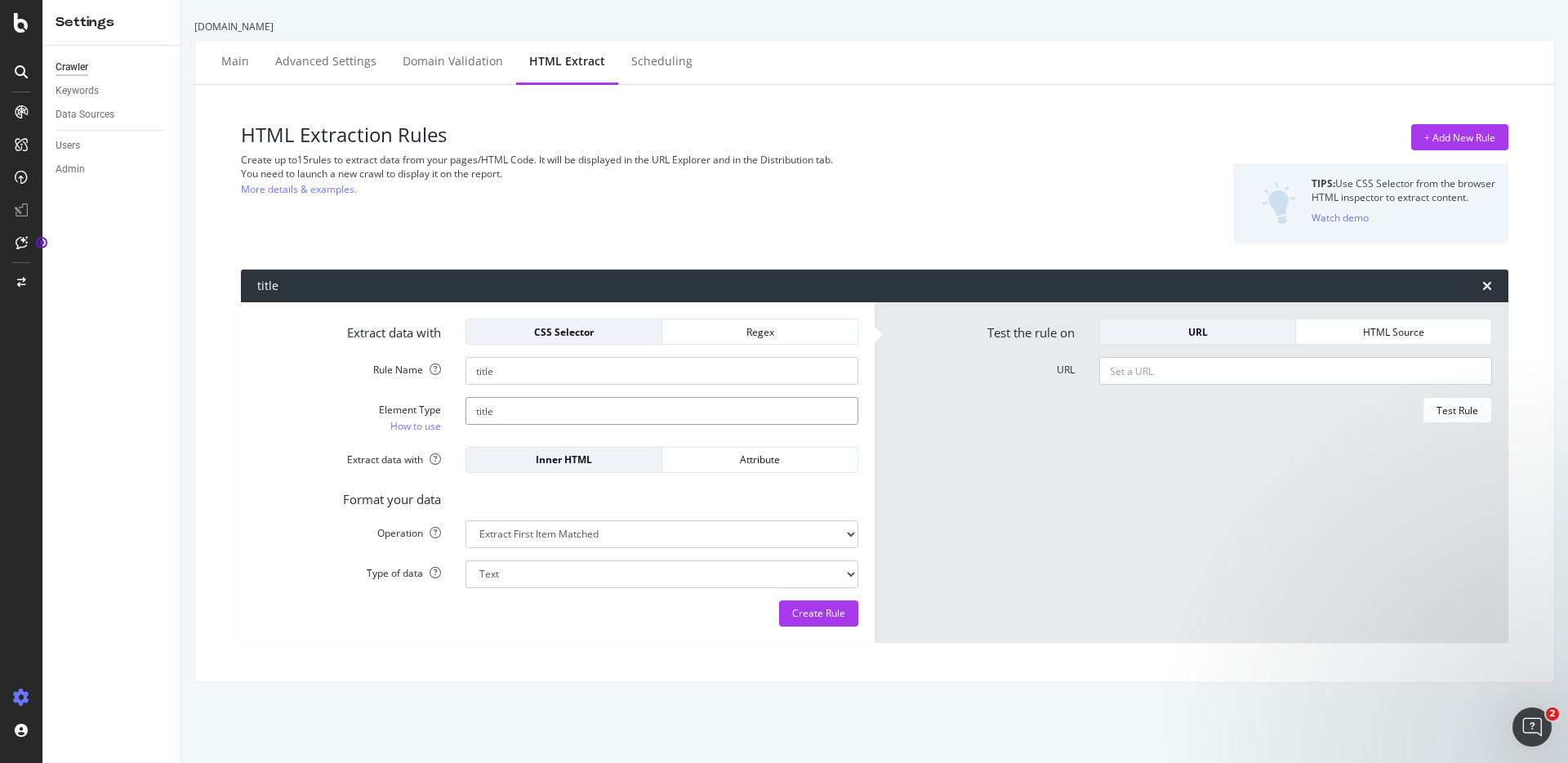
type input "title"
click at [1208, 365] on input "URL" at bounding box center [1295, 370] width 393 height 27
type input "[URL][DOMAIN_NAME]"
click at [1440, 407] on div "Test Rule" at bounding box center [1458, 411] width 42 height 14
click at [1208, 413] on textarea "Seralys - Manual penetration testing and cybersecurity consulting - Seralys" at bounding box center [1295, 492] width 393 height 191
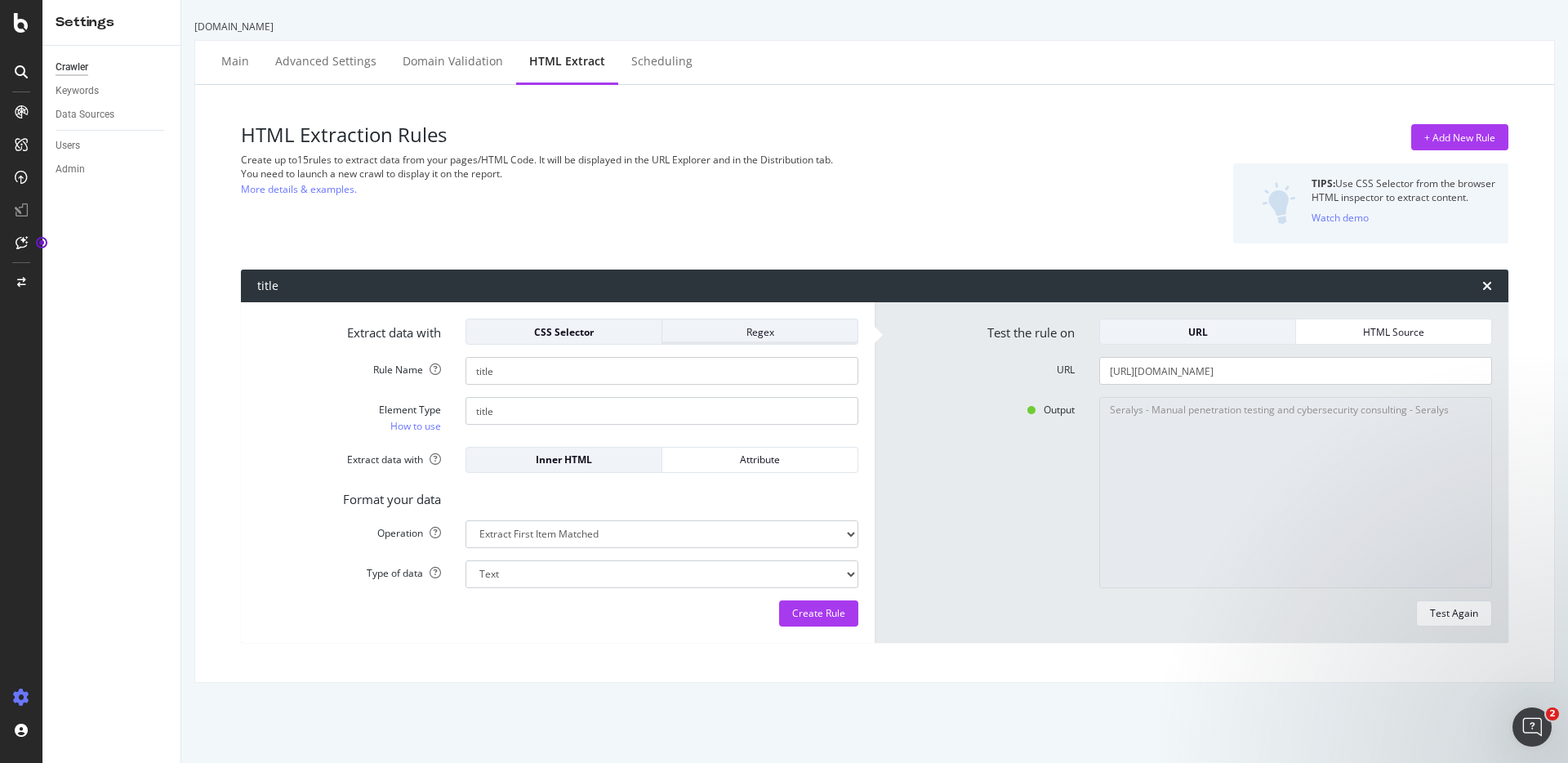
click at [793, 326] on div "Regex" at bounding box center [760, 332] width 169 height 14
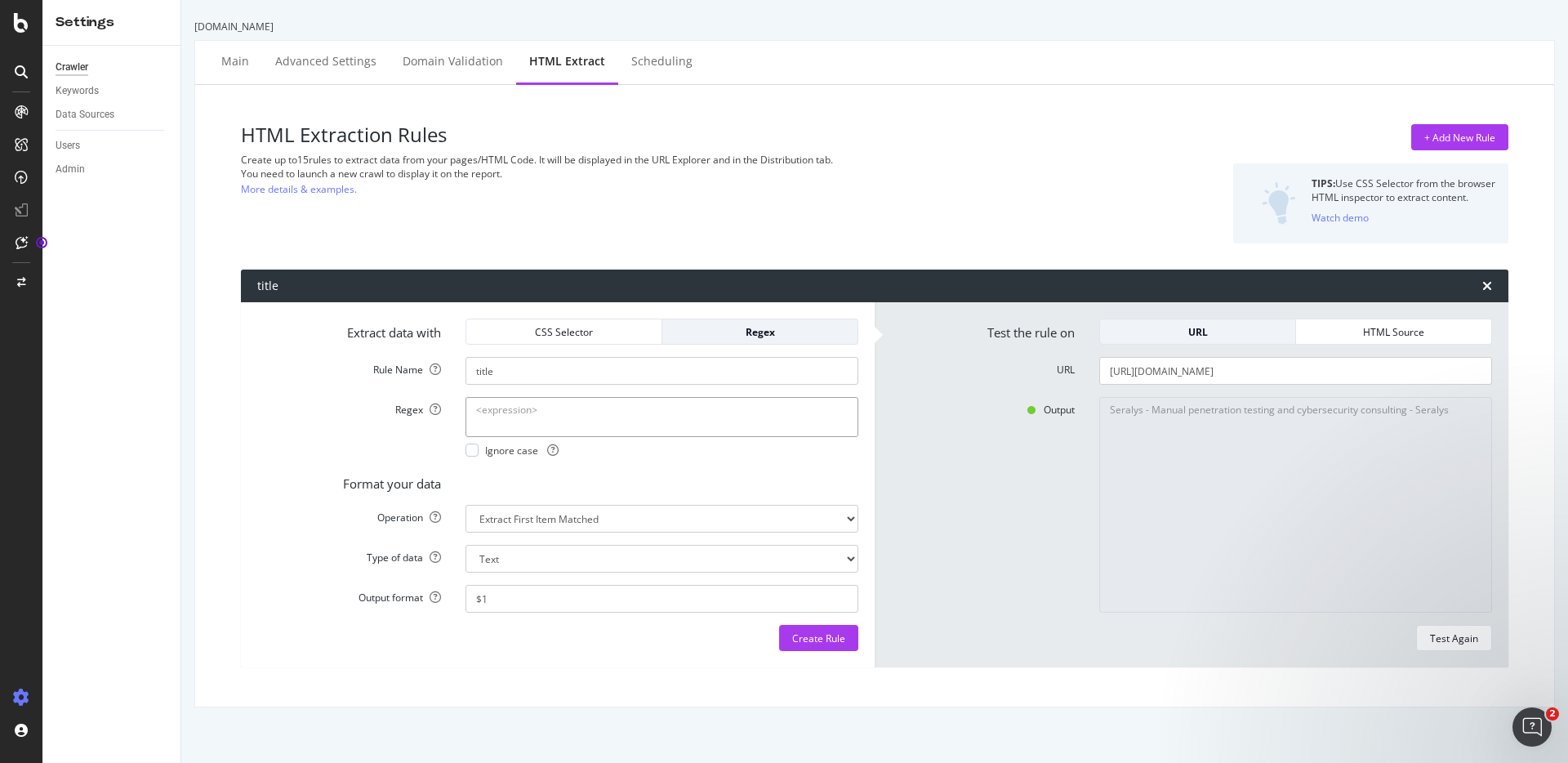
click at [554, 416] on textarea "Regex" at bounding box center [661, 417] width 393 height 39
paste textarea "^.{100}(.{0,100}"
type textarea "^.{100}(.{0,100}"
click at [1435, 636] on div "Test Again" at bounding box center [1454, 638] width 48 height 14
type textarea "Invalid rule."
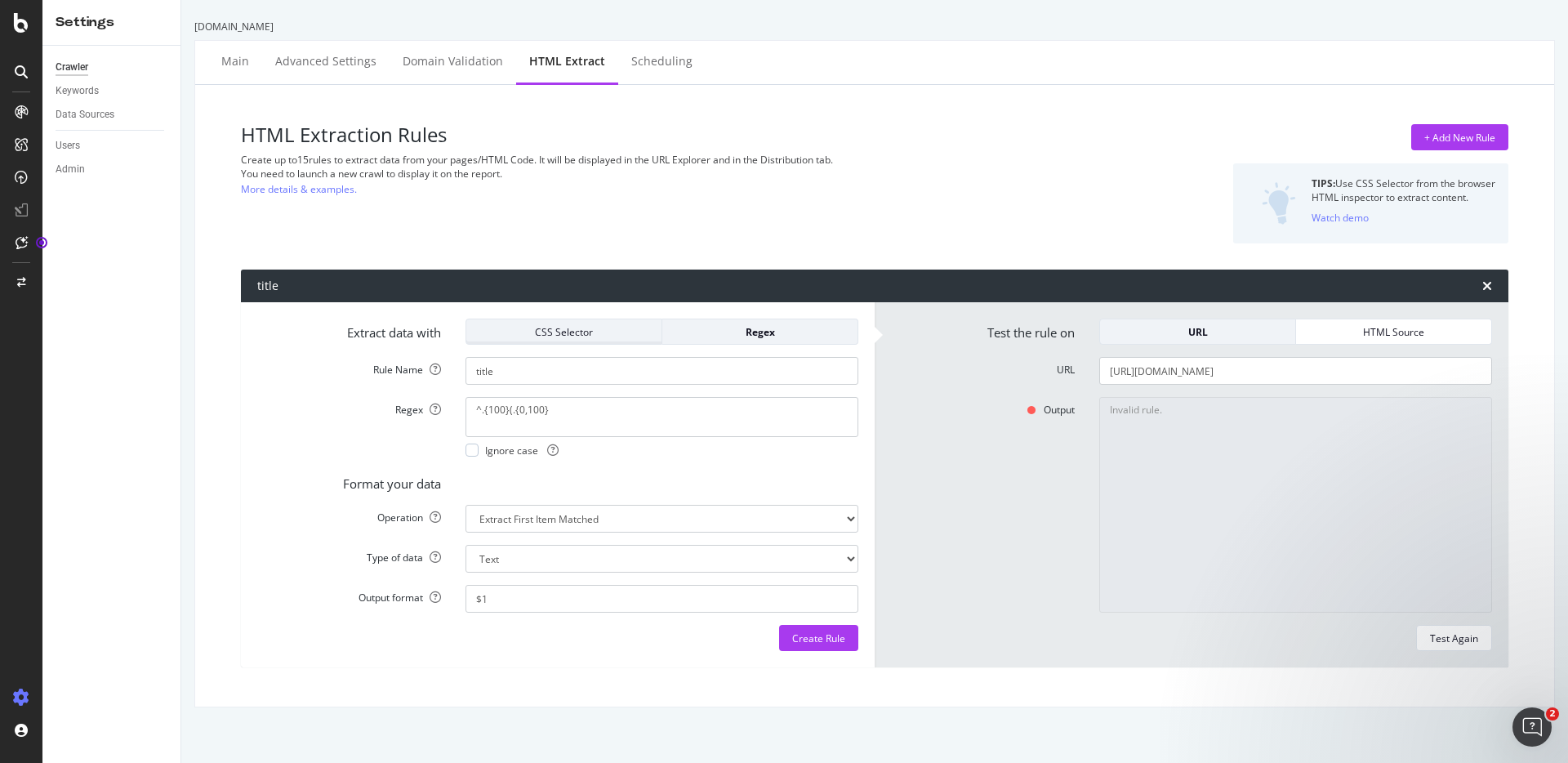
click at [598, 328] on div "CSS Selector" at bounding box center [564, 332] width 169 height 14
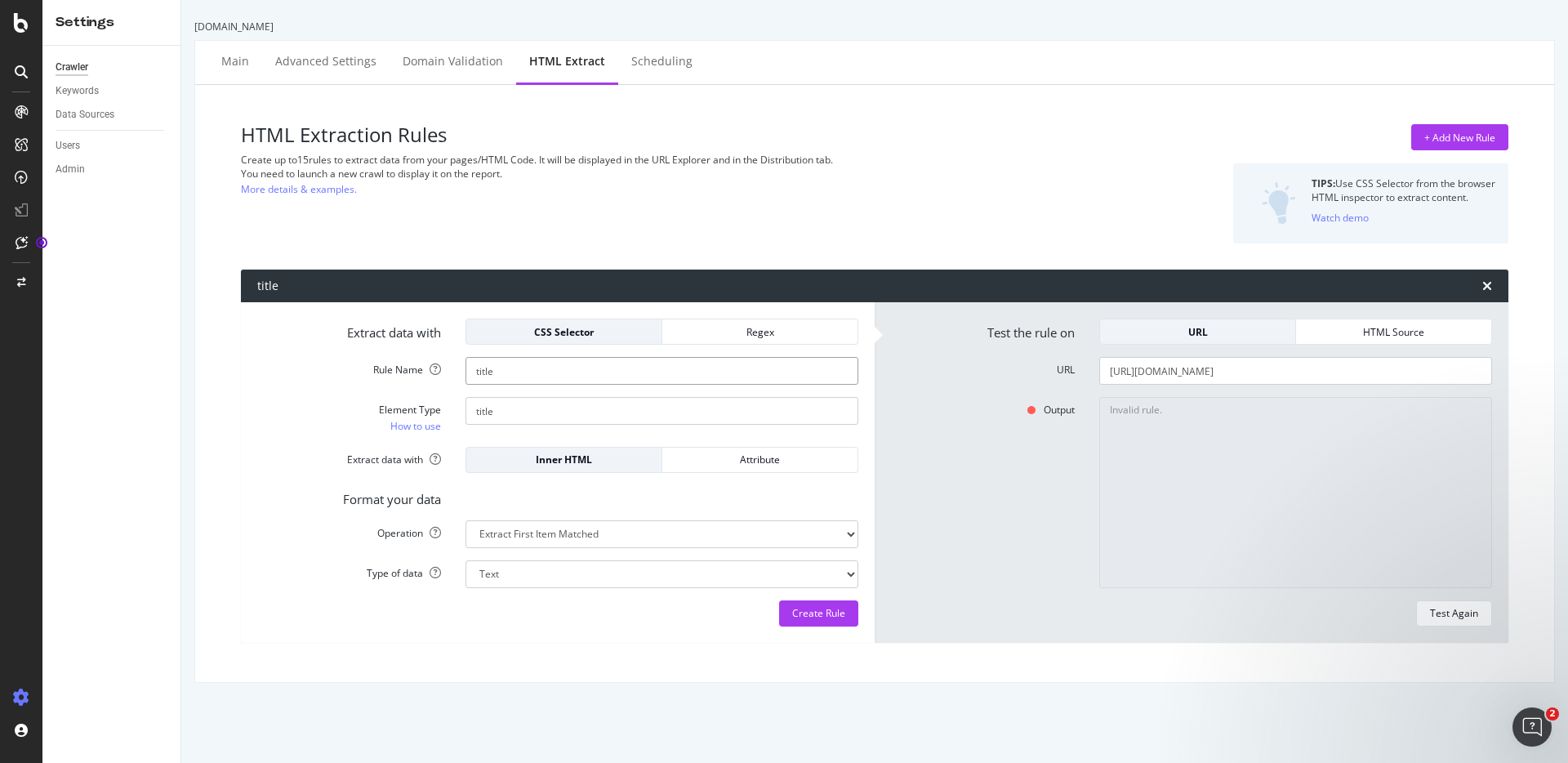
drag, startPoint x: 441, startPoint y: 374, endPoint x: 334, endPoint y: 374, distance: 107.0
click at [465, 374] on input "title" at bounding box center [661, 370] width 393 height 27
drag, startPoint x: 518, startPoint y: 413, endPoint x: 329, endPoint y: 406, distance: 189.1
click at [465, 406] on input "title" at bounding box center [661, 411] width 393 height 27
click at [761, 316] on div "Extract data with CSS Selector Regex Rule Name Element Type How to use Extract …" at bounding box center [558, 472] width 634 height 340
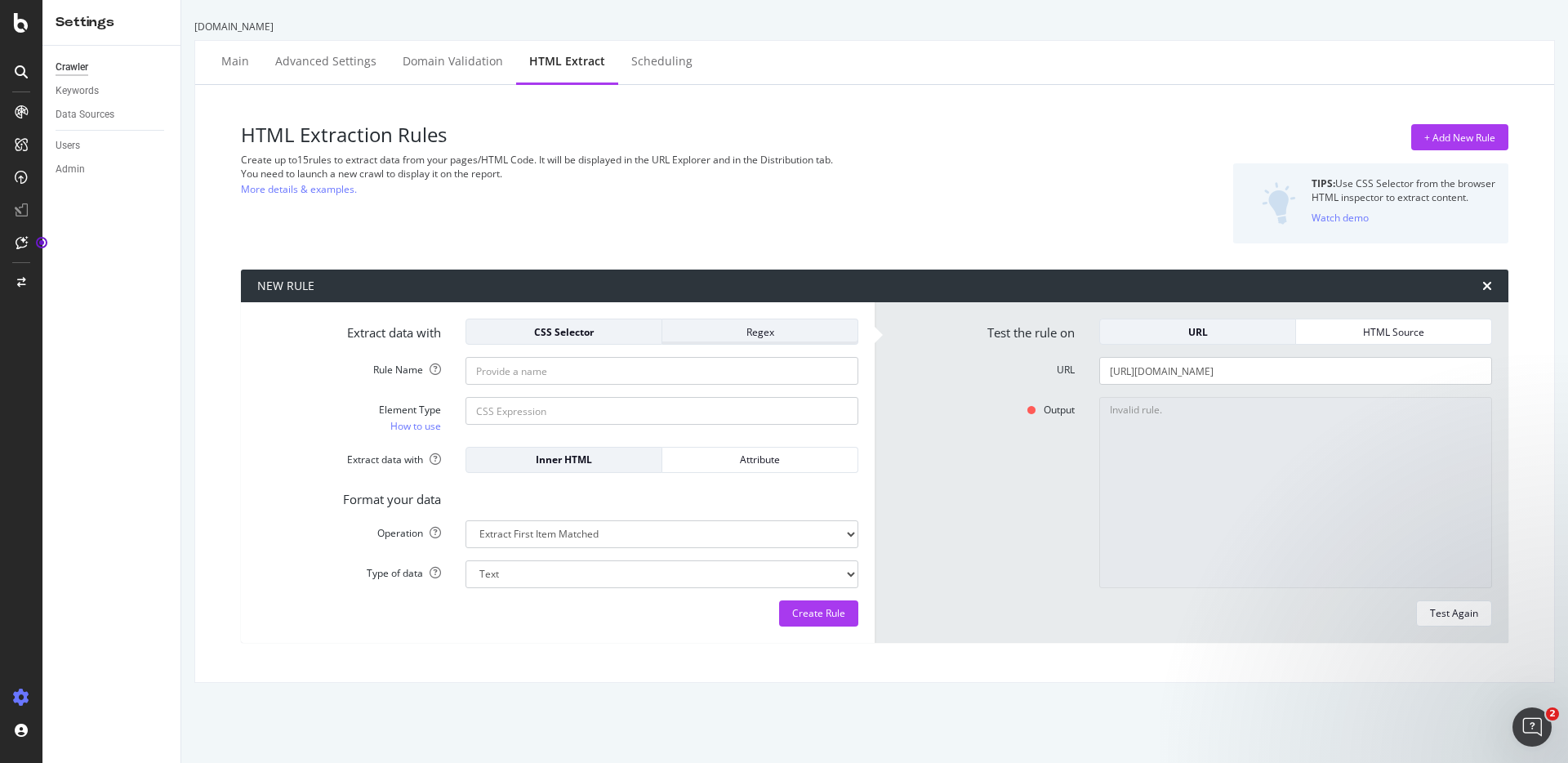
click at [761, 325] on div "Regex" at bounding box center [760, 331] width 169 height 23
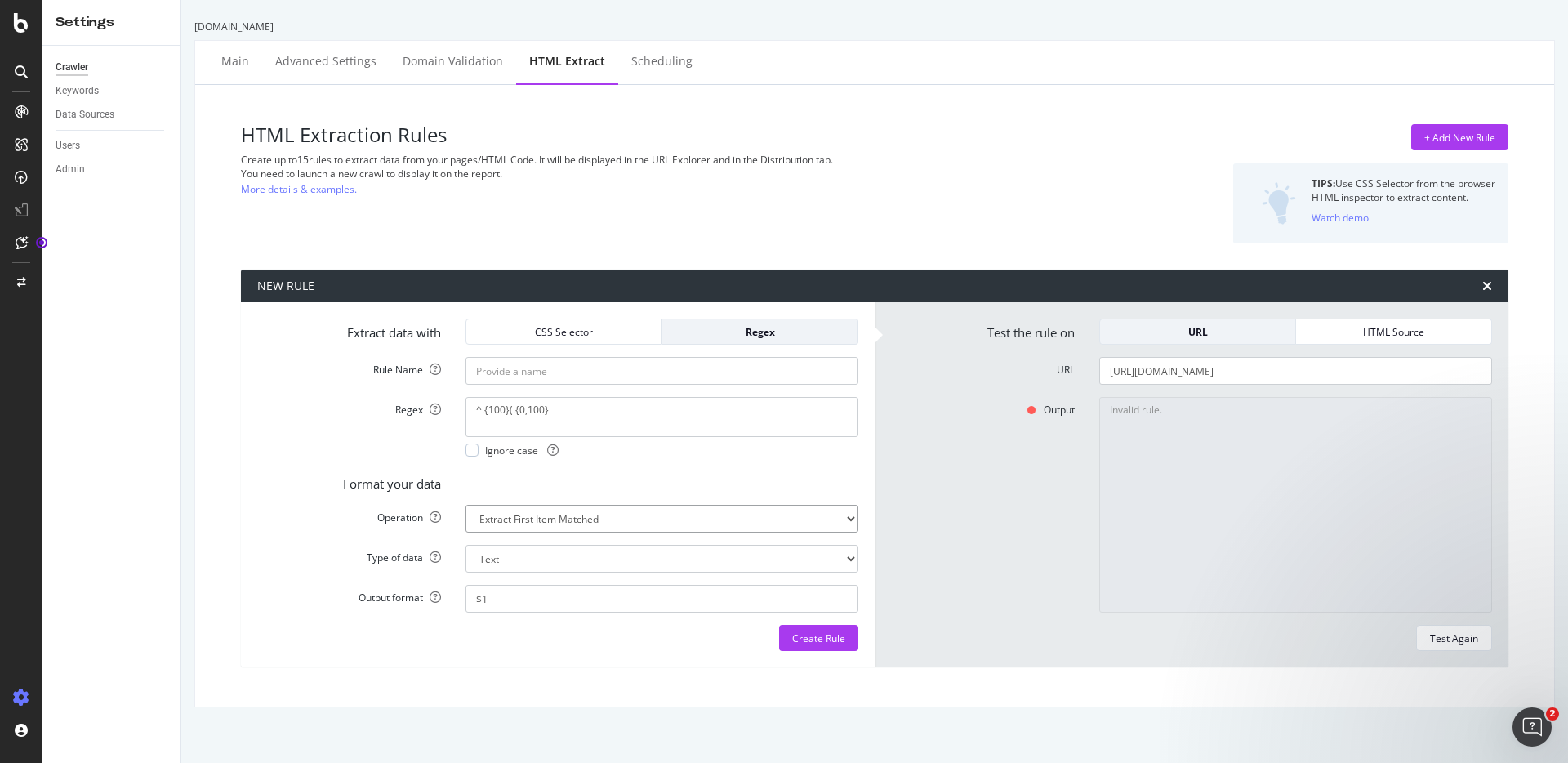
click at [465, 505] on select "Extract First Item Matched Extract First 3 Items Matched Count Number of Occure…" at bounding box center [661, 518] width 393 height 27
click option "Extract First Item Matched" at bounding box center [0, 0] width 0 height 0
click at [465, 545] on select "Text Integer number Floating point number Date" at bounding box center [661, 559] width 393 height 27
click at [501, 558] on select "Text Integer number Floating point number Date" at bounding box center [661, 559] width 393 height 27
click at [473, 448] on div at bounding box center [471, 449] width 13 height 13
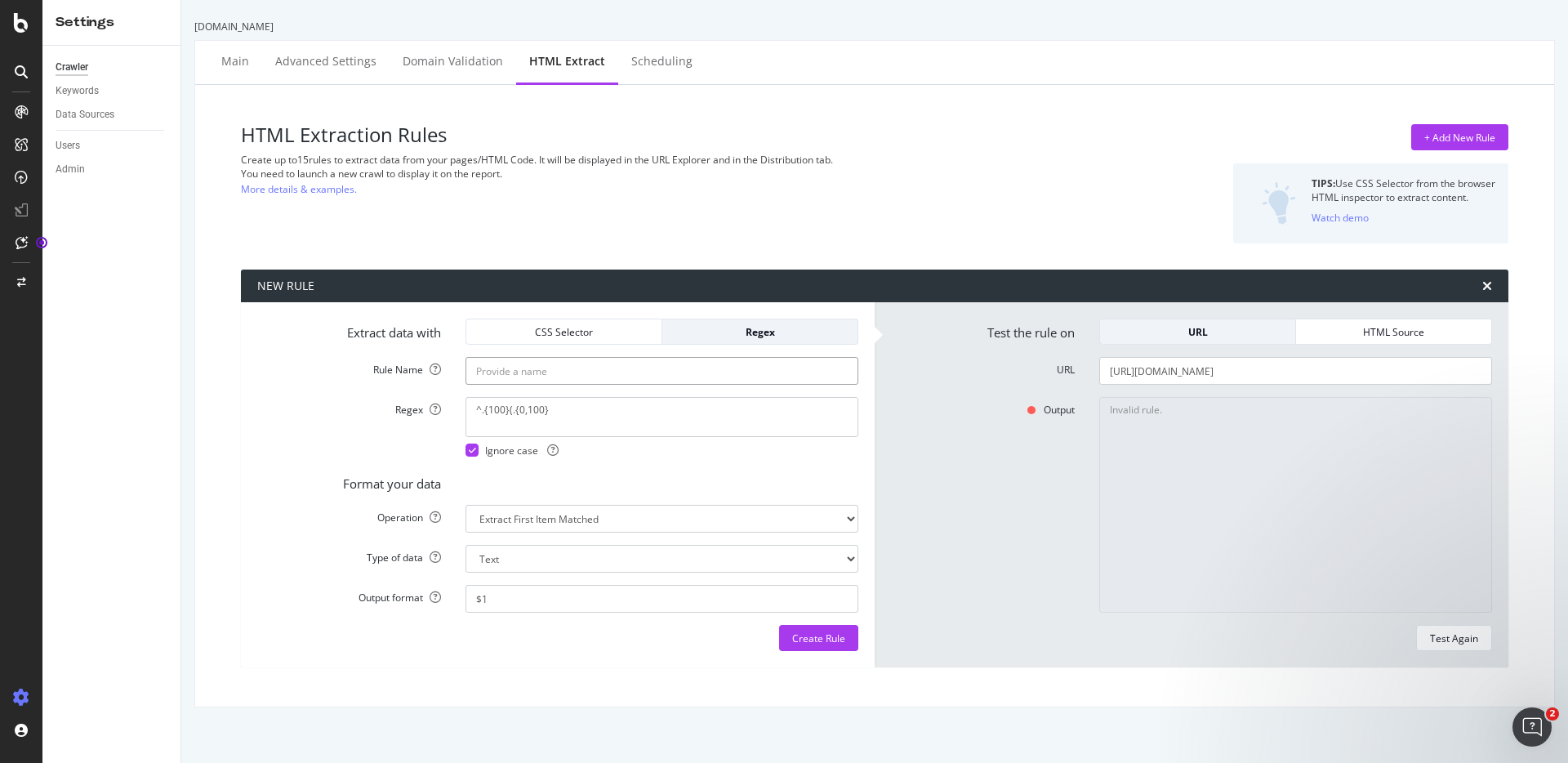
click at [534, 383] on input "Rule Name" at bounding box center [661, 370] width 393 height 27
type input "test"
click at [566, 333] on div "CSS Selector" at bounding box center [564, 332] width 169 height 14
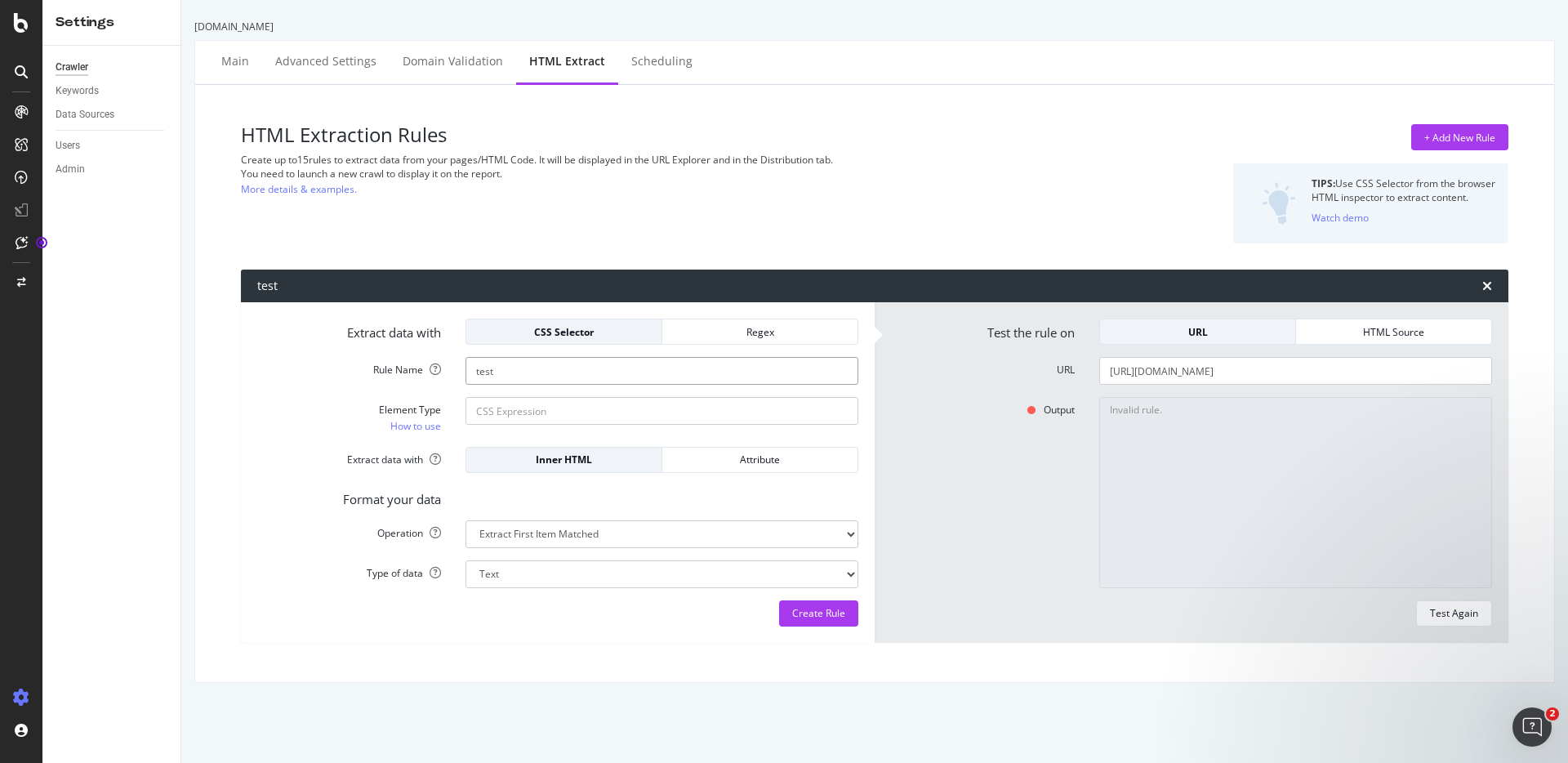
drag, startPoint x: 548, startPoint y: 370, endPoint x: 361, endPoint y: 364, distance: 187.1
click at [465, 364] on input "test" at bounding box center [661, 370] width 393 height 27
click at [751, 328] on div "Regex" at bounding box center [760, 332] width 169 height 14
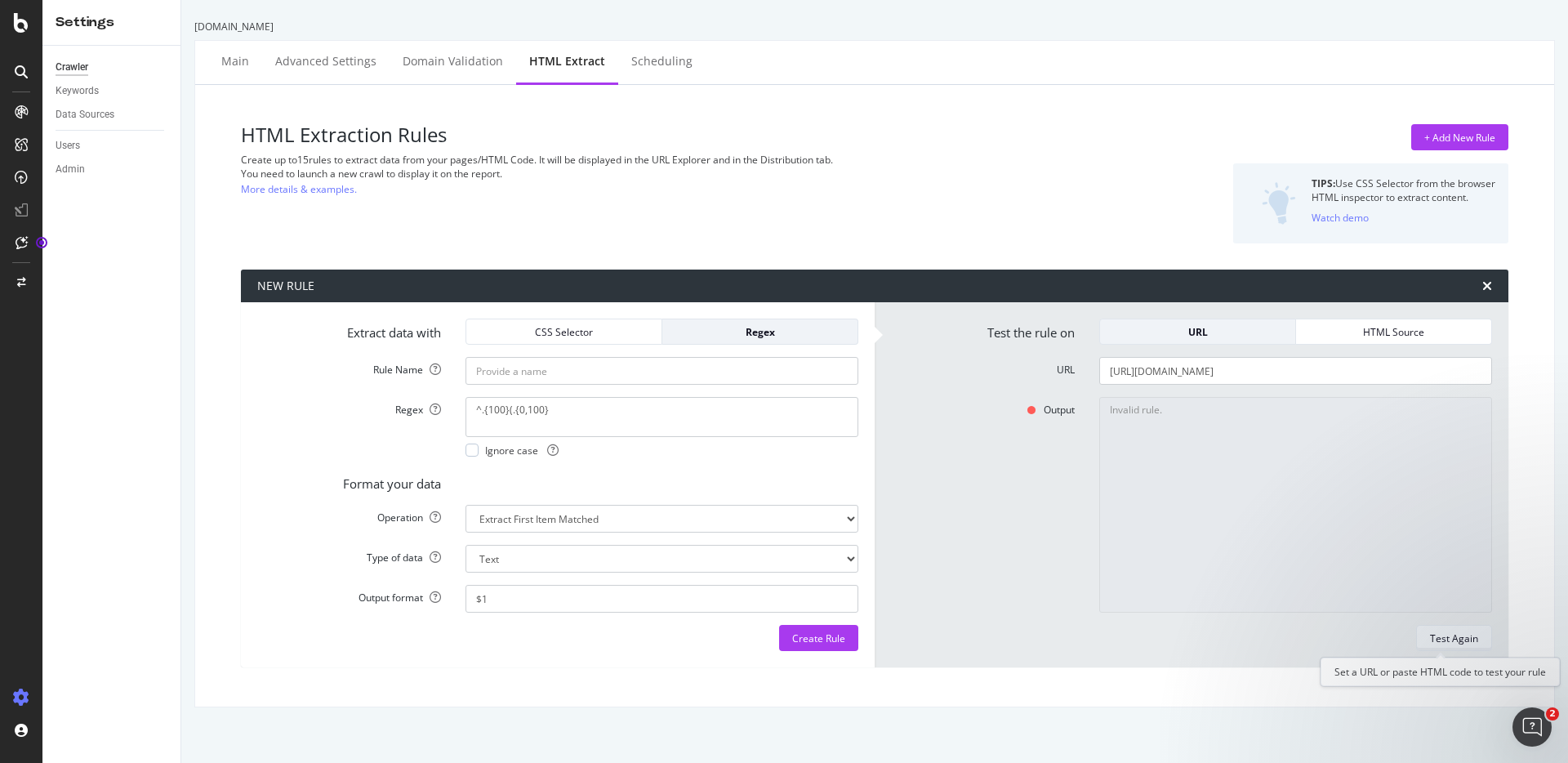
click at [1445, 636] on div "Test Again" at bounding box center [1454, 638] width 48 height 14
drag, startPoint x: 564, startPoint y: 414, endPoint x: 340, endPoint y: 397, distance: 224.6
click at [465, 397] on textarea "^.{100}(.{0,100}" at bounding box center [661, 417] width 393 height 39
paste textarea "(.{0,100})"
type textarea "^(.{0,100})"
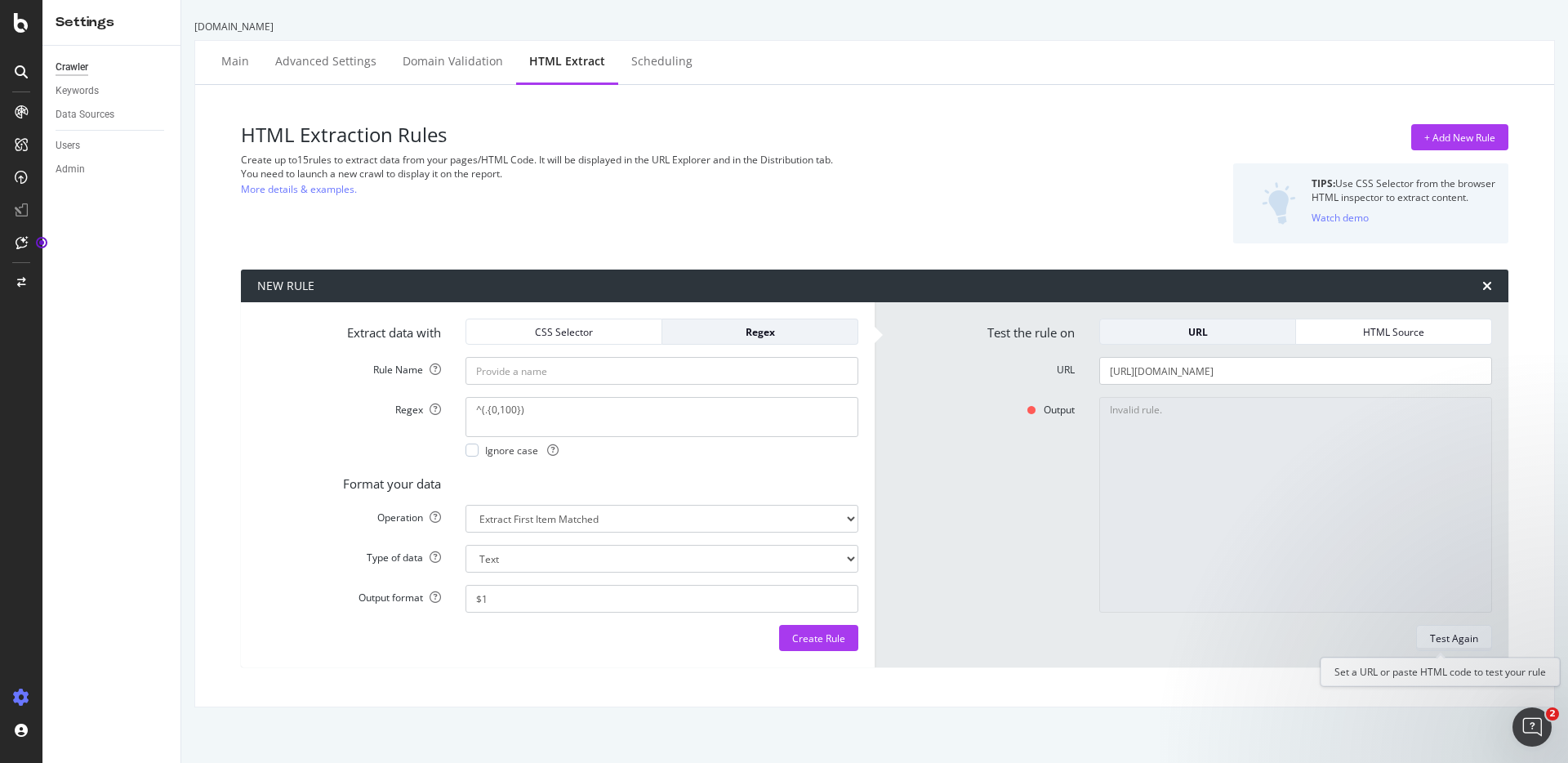
click at [1431, 641] on div "Test Again" at bounding box center [1454, 638] width 48 height 14
type textarea "<!DOCTYPE html> <html lang="en" class="h-full antialiased scroll-smooth"> <head…"
drag, startPoint x: 1096, startPoint y: 364, endPoint x: 920, endPoint y: 355, distance: 176.2
click at [1099, 357] on input "[URL][DOMAIN_NAME]" at bounding box center [1295, 370] width 393 height 27
paste input "://localhost:9001/2018-06-01/runtime/invocation/next"
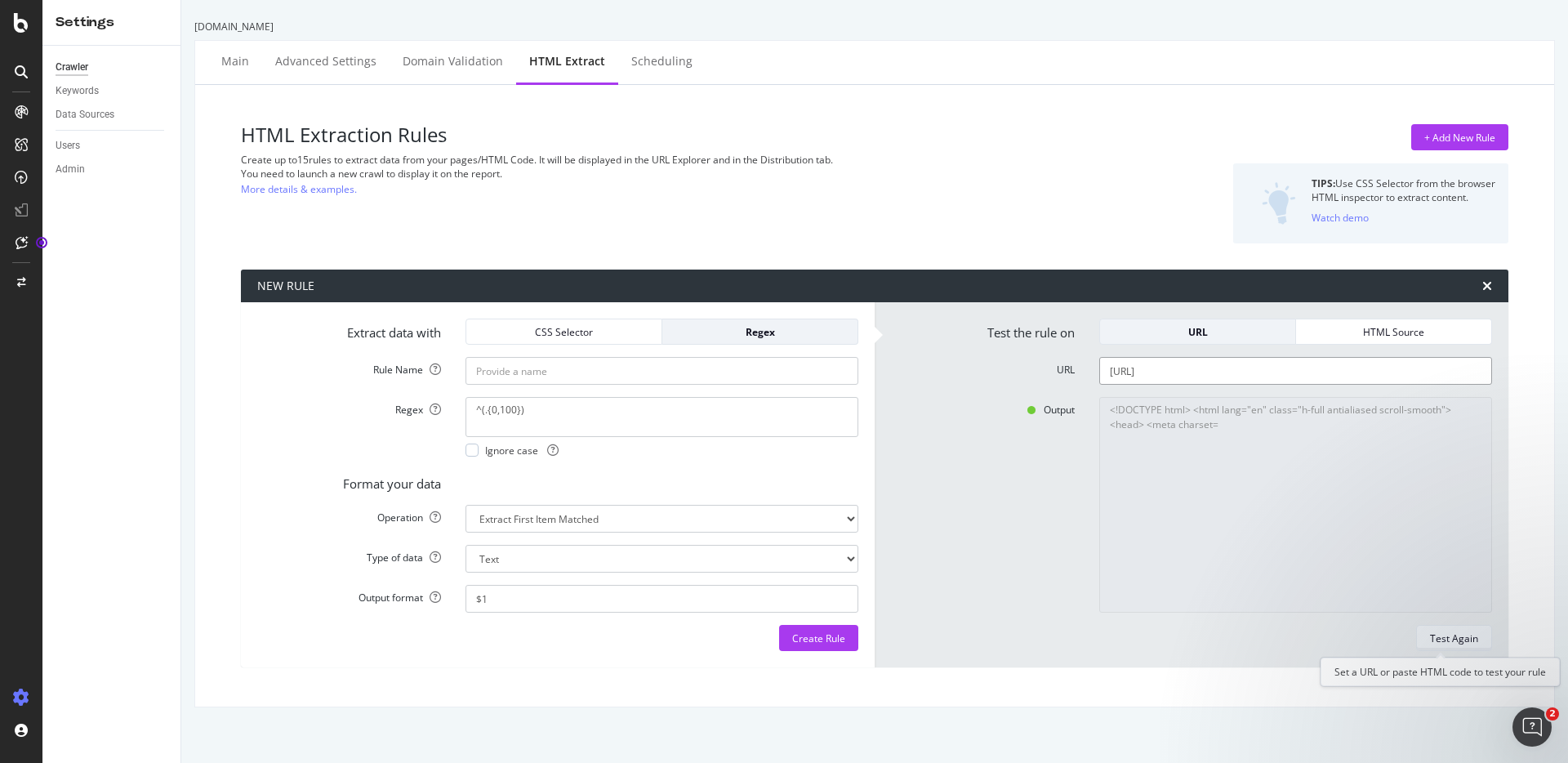
type input "[URL]"
click at [1430, 641] on div "Test Again" at bounding box center [1454, 638] width 48 height 14
type textarea "{"args": [], "kwargs": {"url": "[URL]", "extract""
click at [507, 412] on textarea "^(.{0,100})" at bounding box center [661, 417] width 393 height 39
type textarea "^(.{0,1000})"
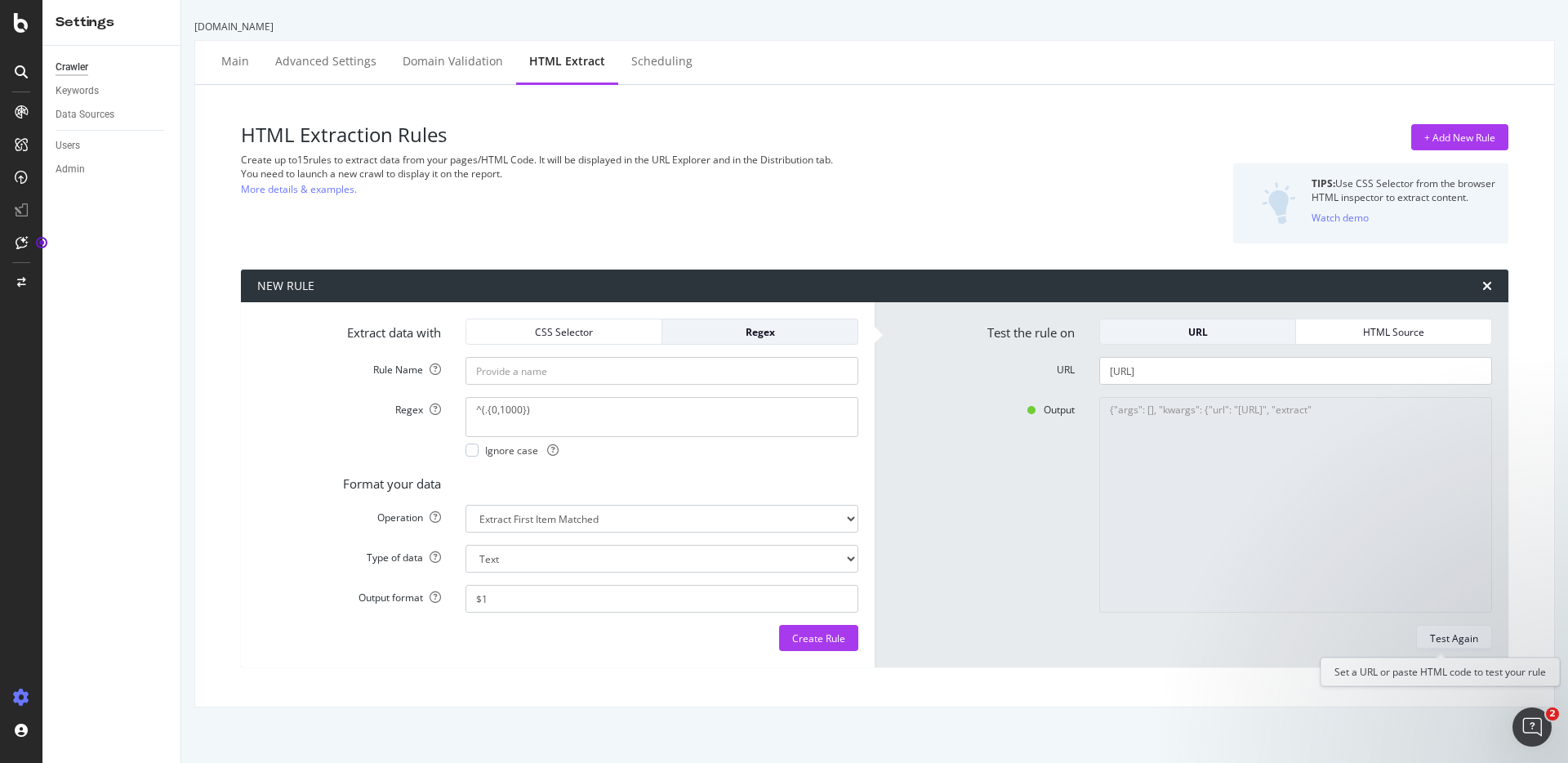
click at [1437, 636] on div "Test Again" at bounding box center [1454, 638] width 48 height 14
type textarea "{"args": [], "kwargs": {"url": "[URL]", "extract": {"regexp": {"name": "", "cas…"
click at [497, 411] on textarea "^(.{0,1000})" at bounding box center [661, 417] width 393 height 39
type textarea "^(.{0,5000})"
click at [807, 641] on div "Create Rule" at bounding box center [819, 638] width 53 height 14
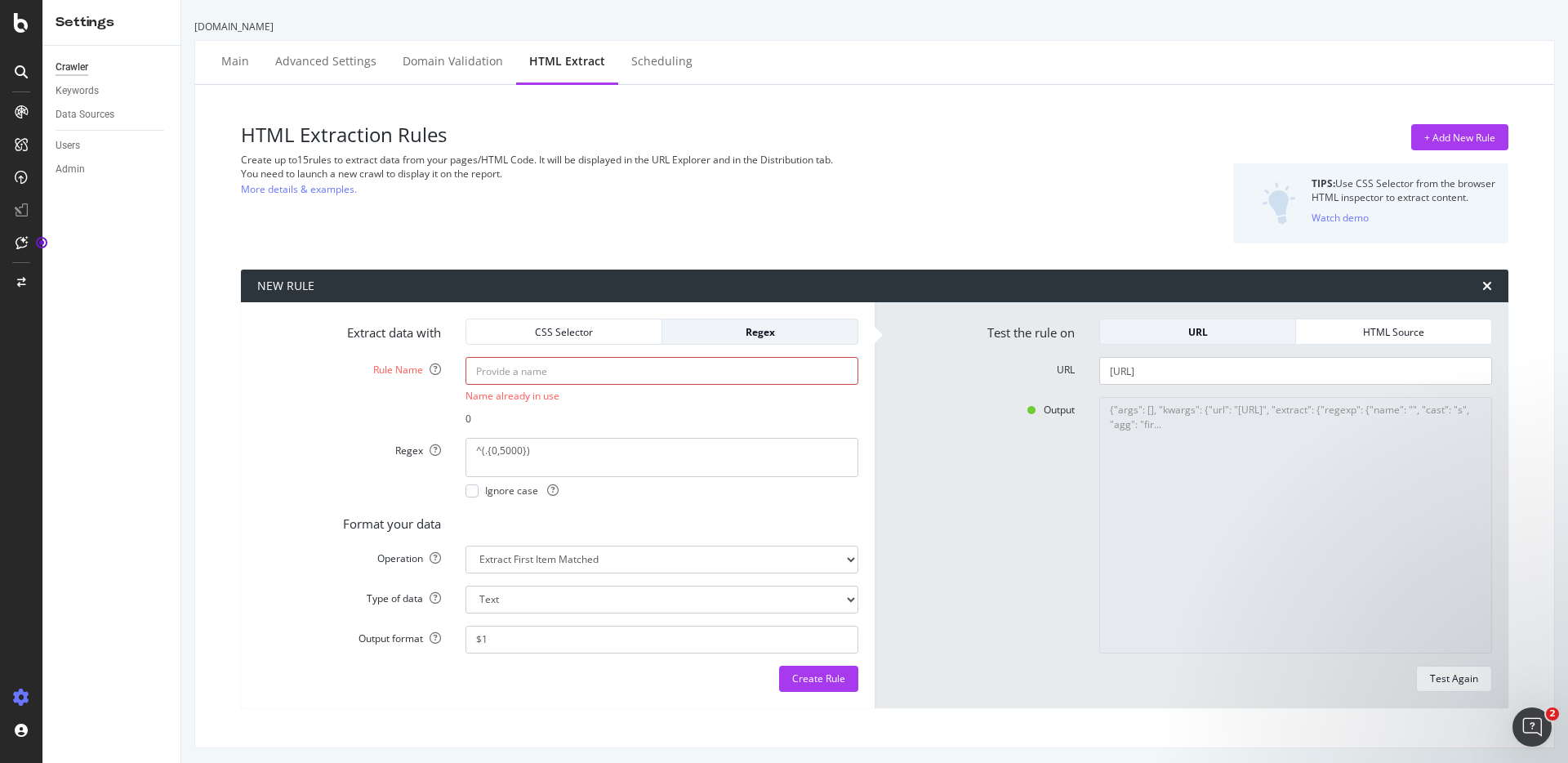
click at [583, 368] on input "Rule Name" at bounding box center [661, 370] width 393 height 27
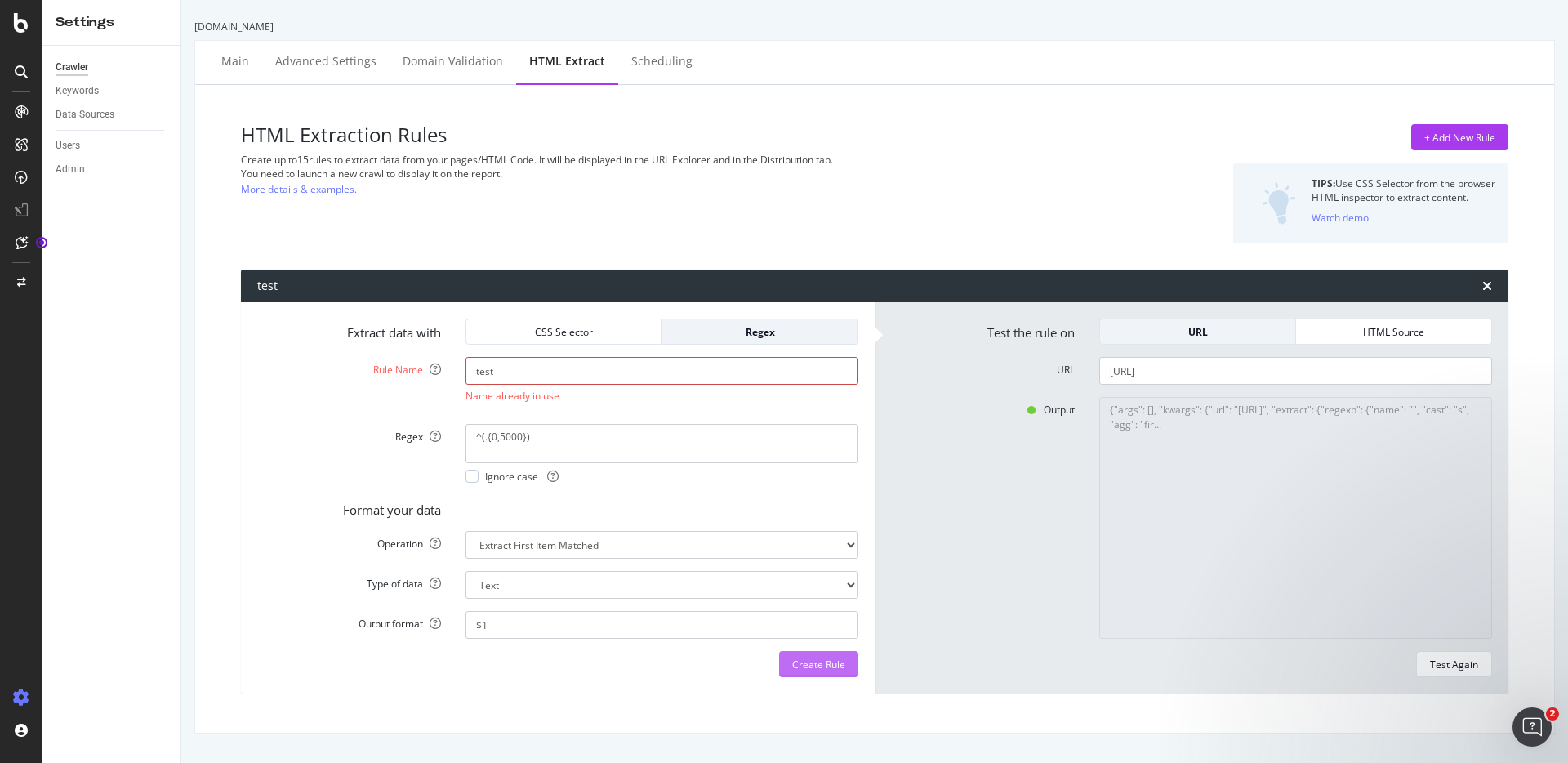
type input "test"
drag, startPoint x: 820, startPoint y: 665, endPoint x: 1123, endPoint y: 577, distance: 315.5
click at [1109, 578] on div "Extract data with CSS Selector Regex Rule Name test Name already in use Regex ^…" at bounding box center [875, 497] width 1268 height 391
click at [1456, 661] on div "Test Again" at bounding box center [1454, 665] width 48 height 14
type textarea "Invalid rule."
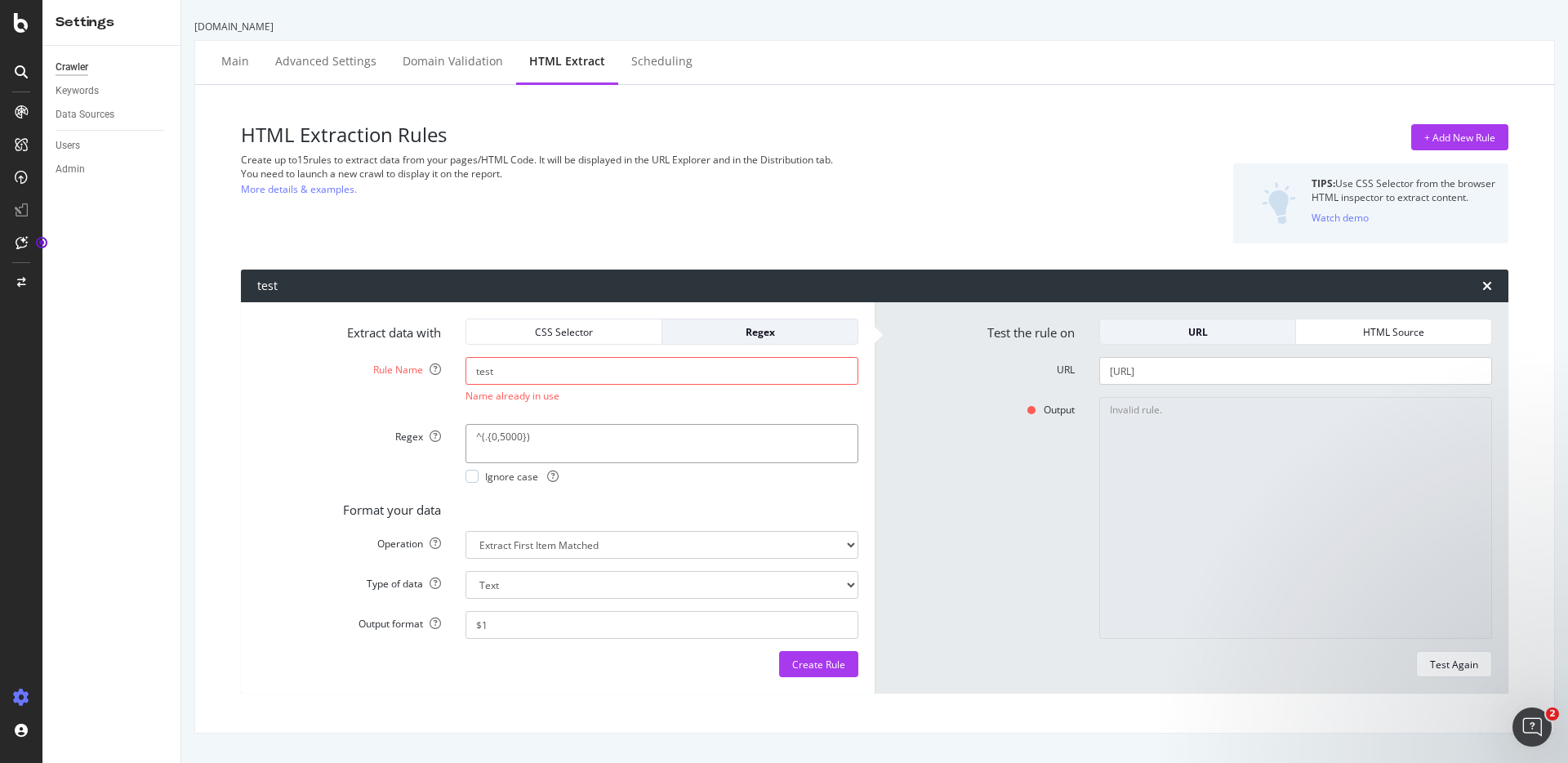
click at [499, 437] on textarea "^(.{0,5000})" at bounding box center [661, 444] width 393 height 39
type textarea "^(.{0,2000})"
click at [1432, 661] on div "Test Again" at bounding box center [1454, 665] width 48 height 14
click at [542, 374] on input "test" at bounding box center [661, 370] width 393 height 27
type input "test134"
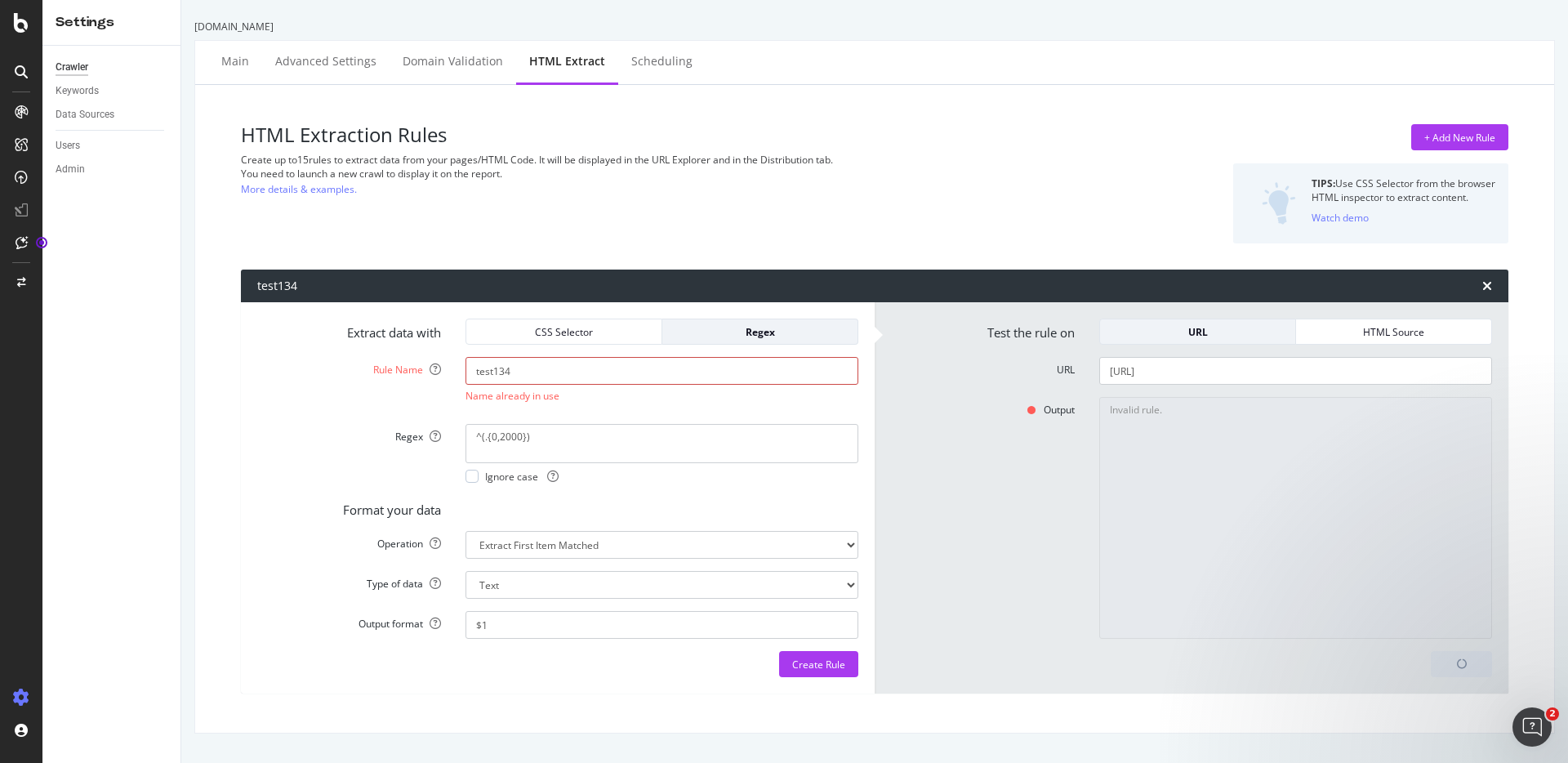
drag, startPoint x: 552, startPoint y: 381, endPoint x: 464, endPoint y: 376, distance: 88.1
click at [465, 376] on input "test134" at bounding box center [661, 370] width 393 height 27
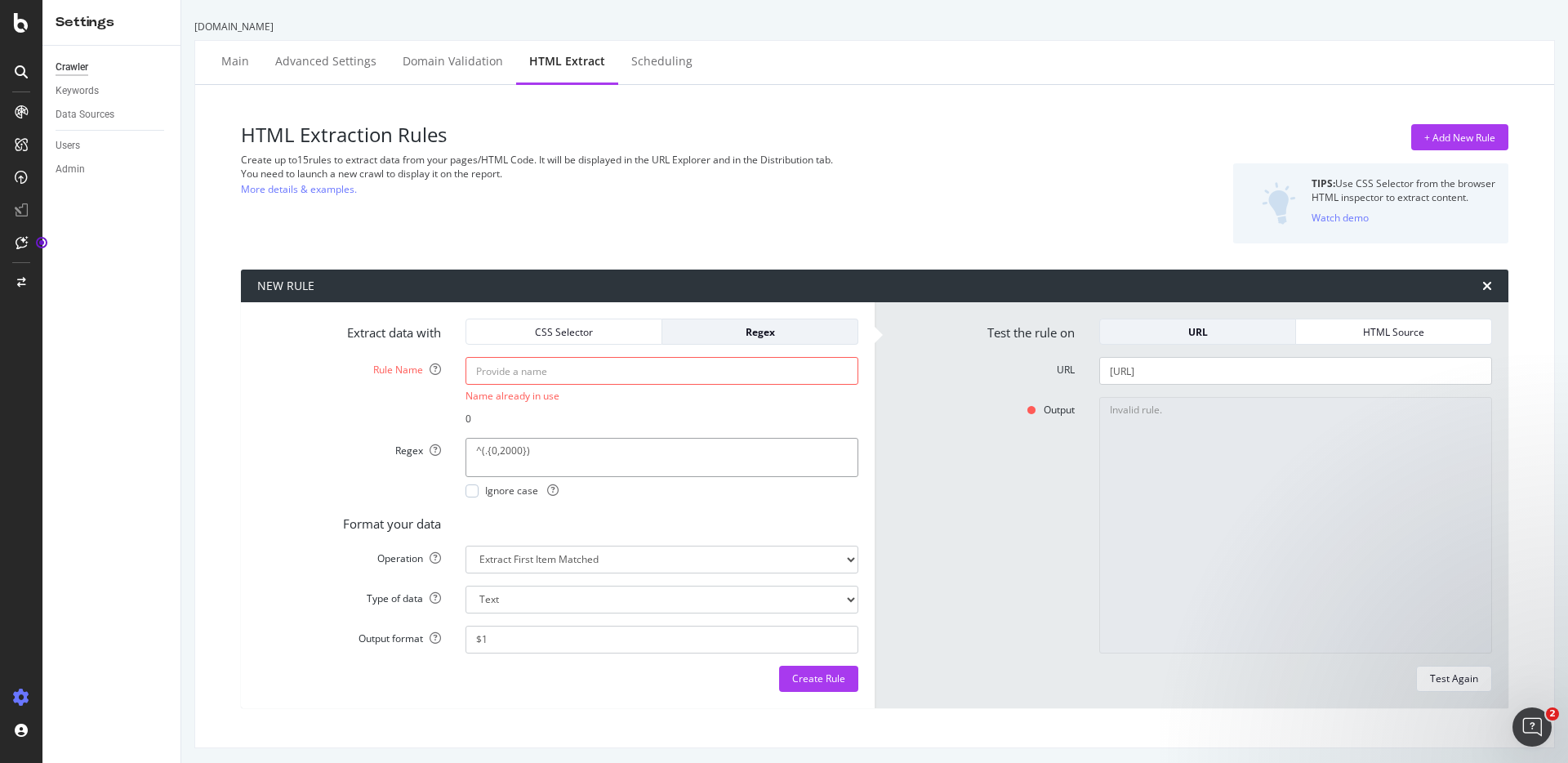
click at [500, 449] on textarea "^(.{0,2000})" at bounding box center [661, 458] width 393 height 39
type textarea "^(.{0,1000})"
click at [1430, 671] on div "Test Again" at bounding box center [1454, 678] width 48 height 23
type textarea "{"args": [], "kwargs": {"url": "[URL]", "extract": {"regexp": {"name": "", "cas…"
drag, startPoint x: 567, startPoint y: 455, endPoint x: 393, endPoint y: 444, distance: 174.3
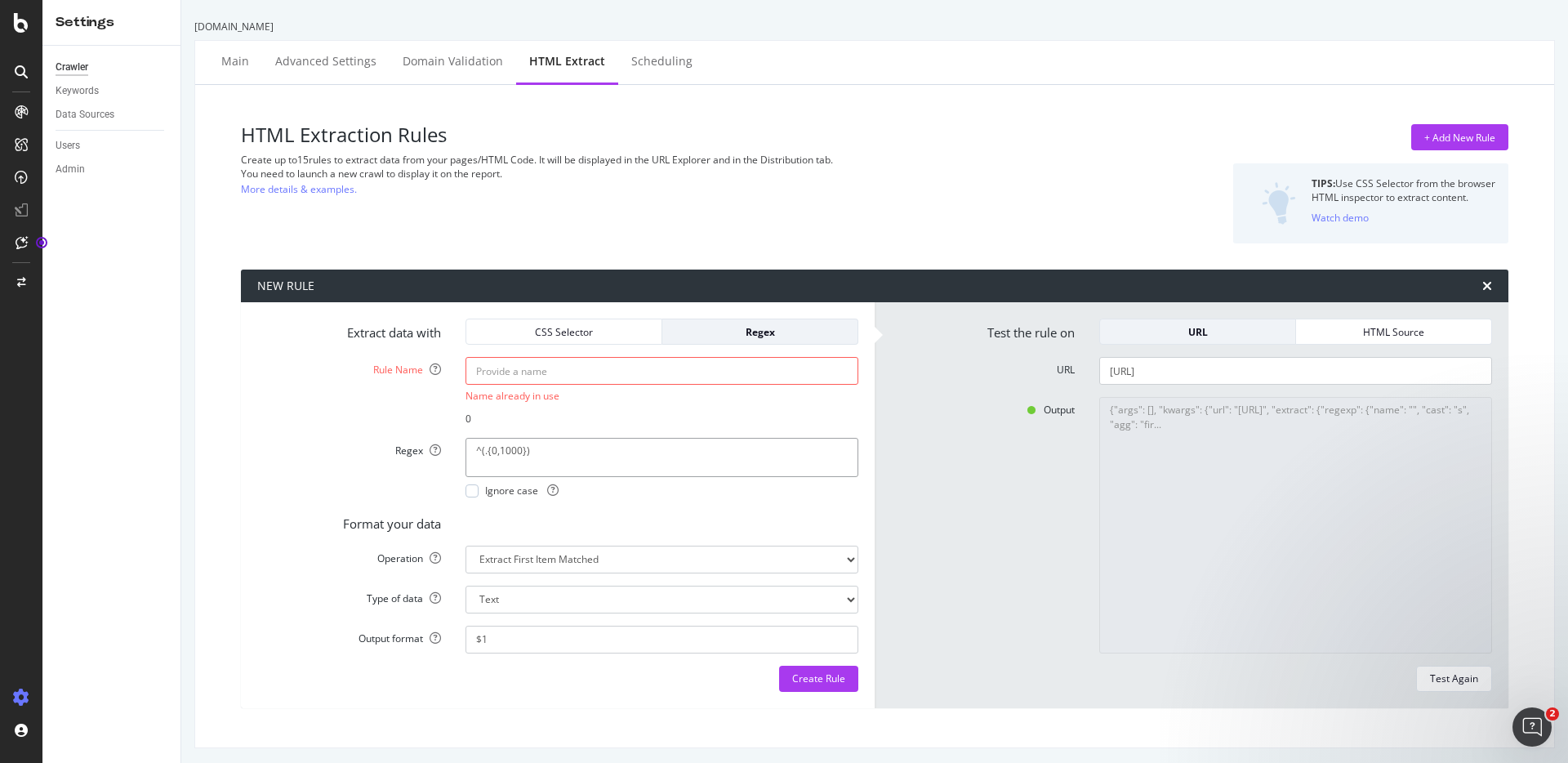
click at [465, 444] on textarea "^(.{0,1000})" at bounding box center [661, 458] width 393 height 39
paste textarea ".{100}(.{0,1"
click at [533, 449] on textarea "^.{100}(.{0,100})" at bounding box center [661, 458] width 393 height 39
click at [492, 451] on textarea "^.{100}(.{0,1000})" at bounding box center [661, 458] width 393 height 39
type textarea "^.{1000}(.{0,1000})"
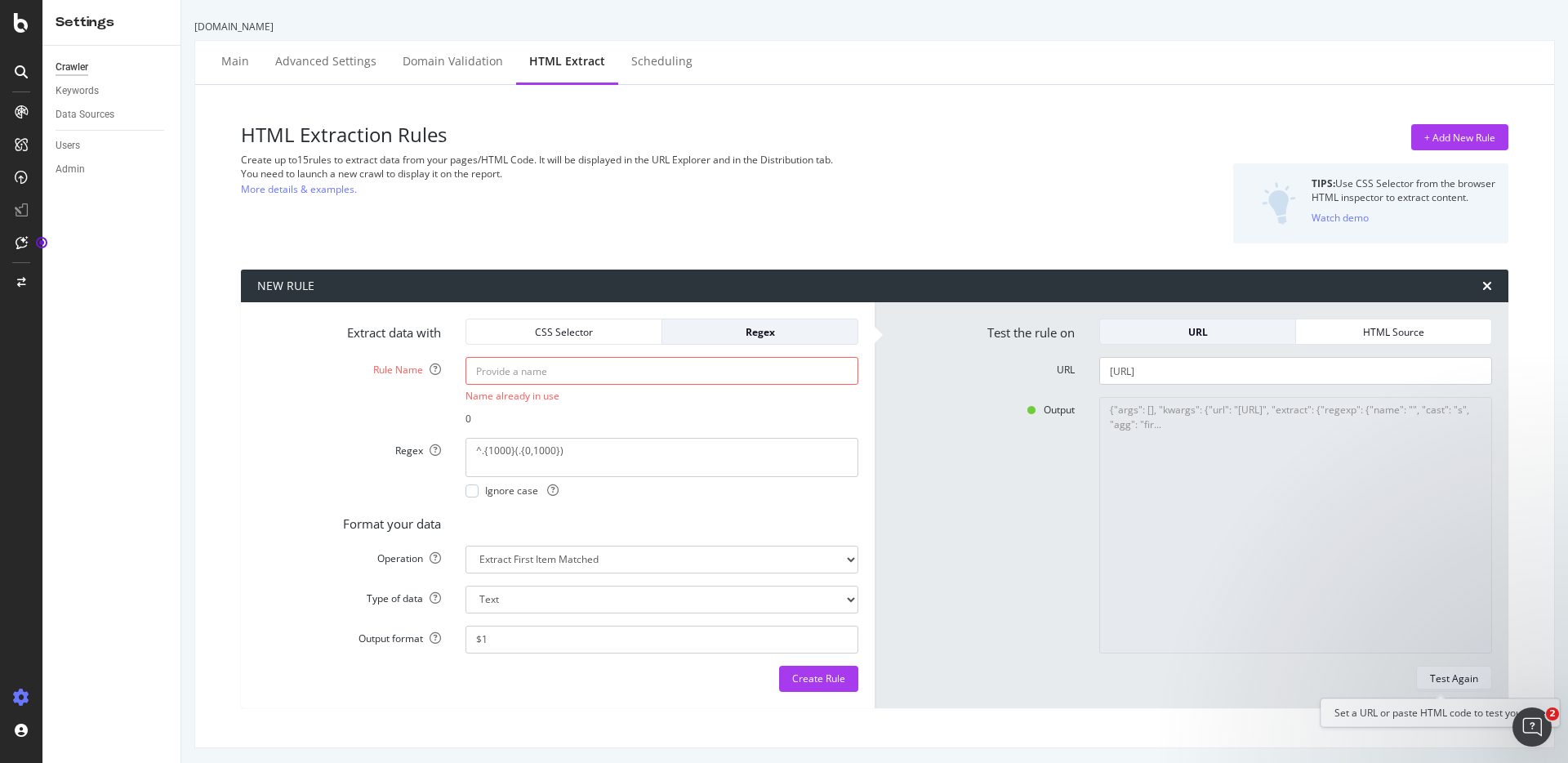
click at [1435, 674] on div "Test Again" at bounding box center [1454, 678] width 48 height 14
type textarea "No results matched this rule"
click at [502, 452] on textarea "^.{1000}(.{0,1000})" at bounding box center [661, 458] width 393 height 39
type textarea "^.{100}(.{0,100})"
click at [1443, 677] on div "Test Again" at bounding box center [1454, 678] width 48 height 14
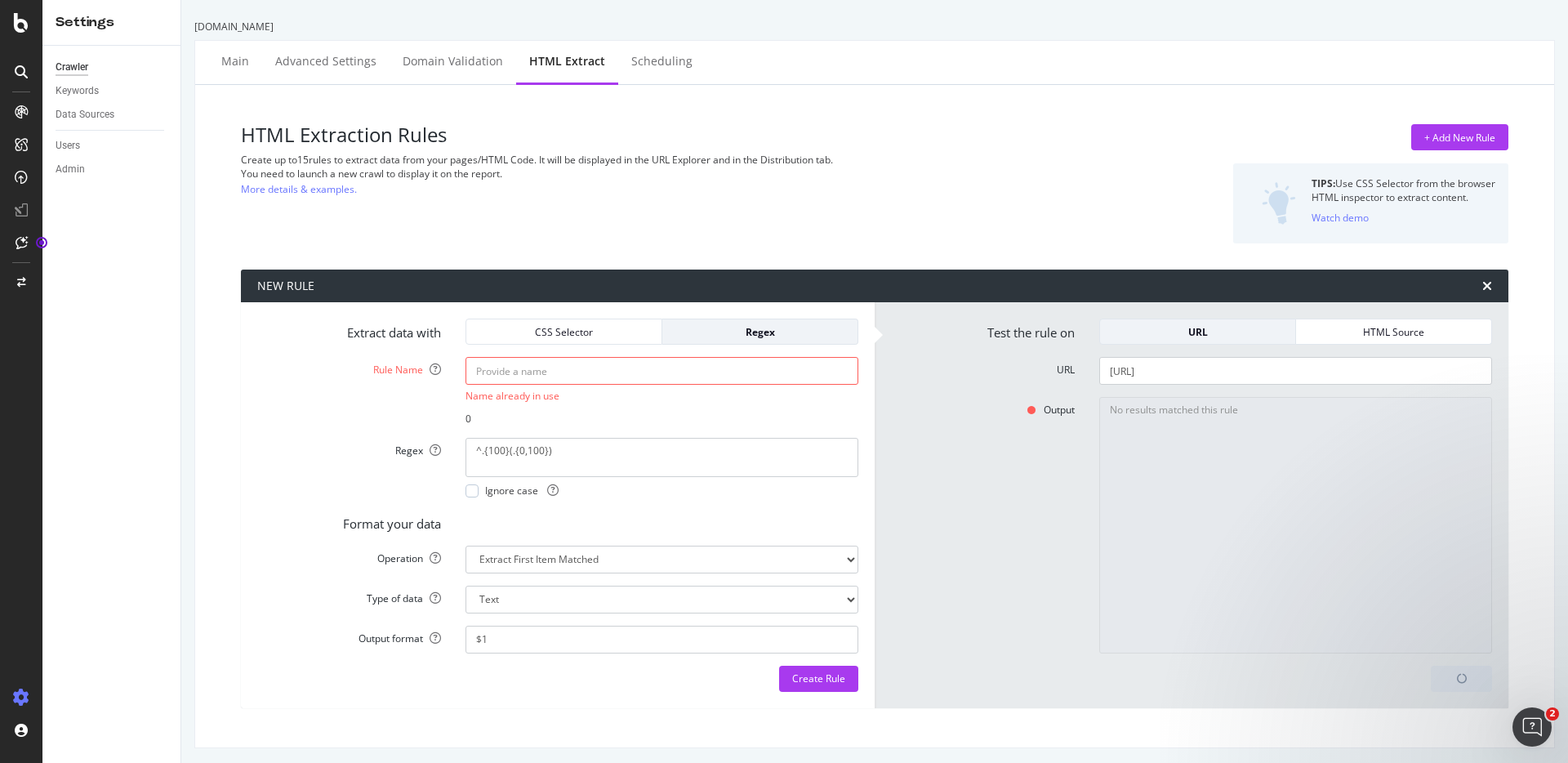
type textarea ": {"regexp": {"name": "", "cast": "s", "agg": "first", "rx": "^.{100}(.{0,100})…"
click at [1394, 374] on input "[URL]" at bounding box center [1295, 370] width 393 height 27
type input "[URL]"
drag, startPoint x: 568, startPoint y: 457, endPoint x: 275, endPoint y: 445, distance: 293.2
click at [465, 445] on textarea "^.{100}(.{0,100})" at bounding box center [661, 458] width 393 height 39
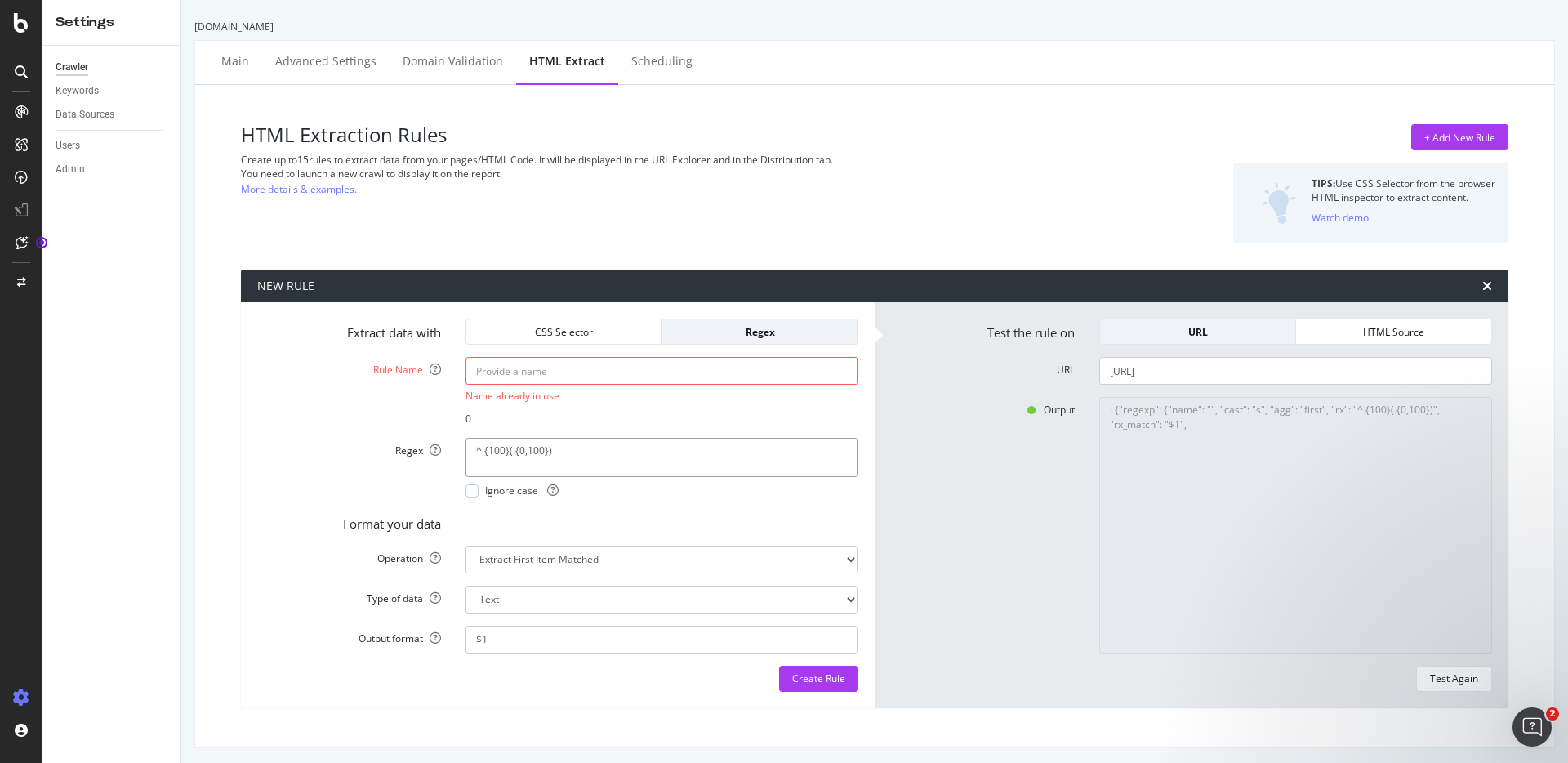
paste textarea
type textarea "^(.{0,100})"
click at [802, 678] on div "Create Rule" at bounding box center [819, 678] width 53 height 14
click at [1438, 681] on div "Test Again" at bounding box center [1454, 678] width 48 height 14
type textarea "Bad HTTP code: 405"
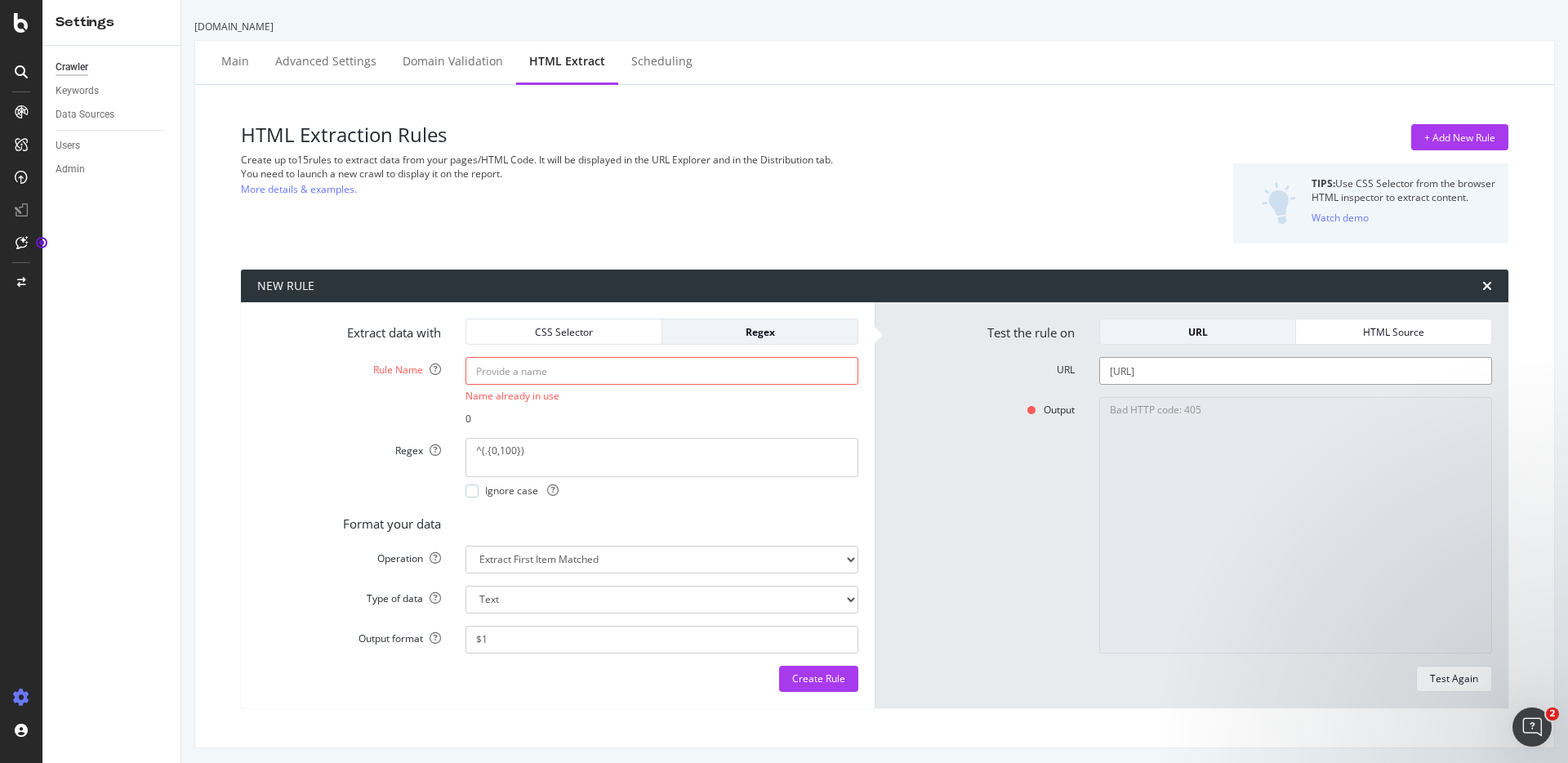
drag, startPoint x: 1202, startPoint y: 370, endPoint x: 1615, endPoint y: 368, distance: 413.0
click at [1493, 368] on input "[URL]" at bounding box center [1295, 370] width 393 height 27
type input "[URL]"
click at [1457, 692] on div "Test the rule on URL HTML Source URL [URL] Output Bad HTTP code: 405 Test Again" at bounding box center [1192, 505] width 634 height 405
click at [1454, 685] on div "Test Again" at bounding box center [1454, 678] width 48 height 14
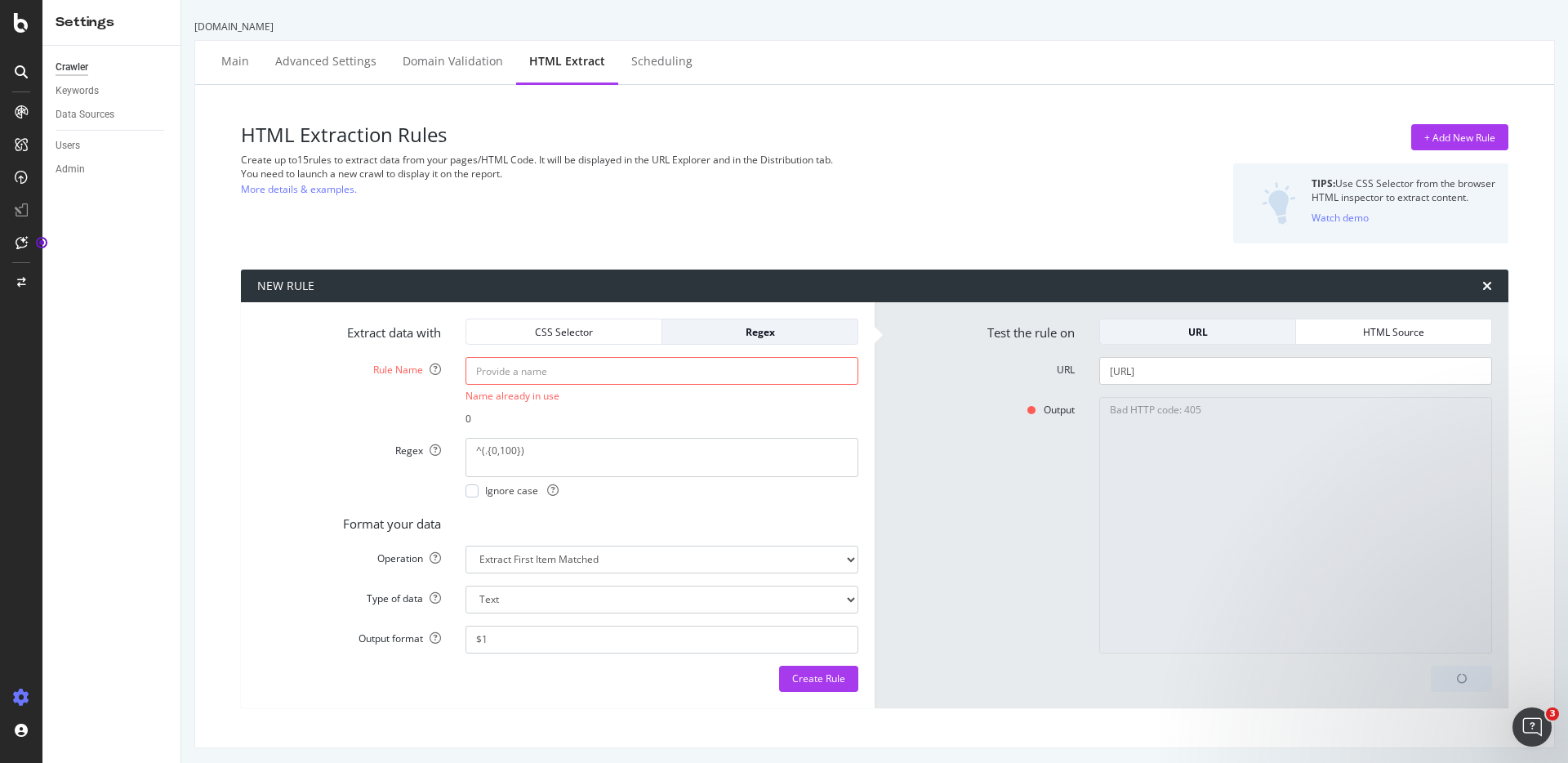
type textarea "Bad HTTP code: 404"
drag, startPoint x: 1254, startPoint y: 378, endPoint x: 1261, endPoint y: 374, distance: 8.1
click at [1254, 376] on input "[URL]" at bounding box center [1295, 370] width 393 height 27
paste input "/runtime/invocation/next"
click at [1199, 370] on input "[URL]" at bounding box center [1295, 370] width 393 height 27
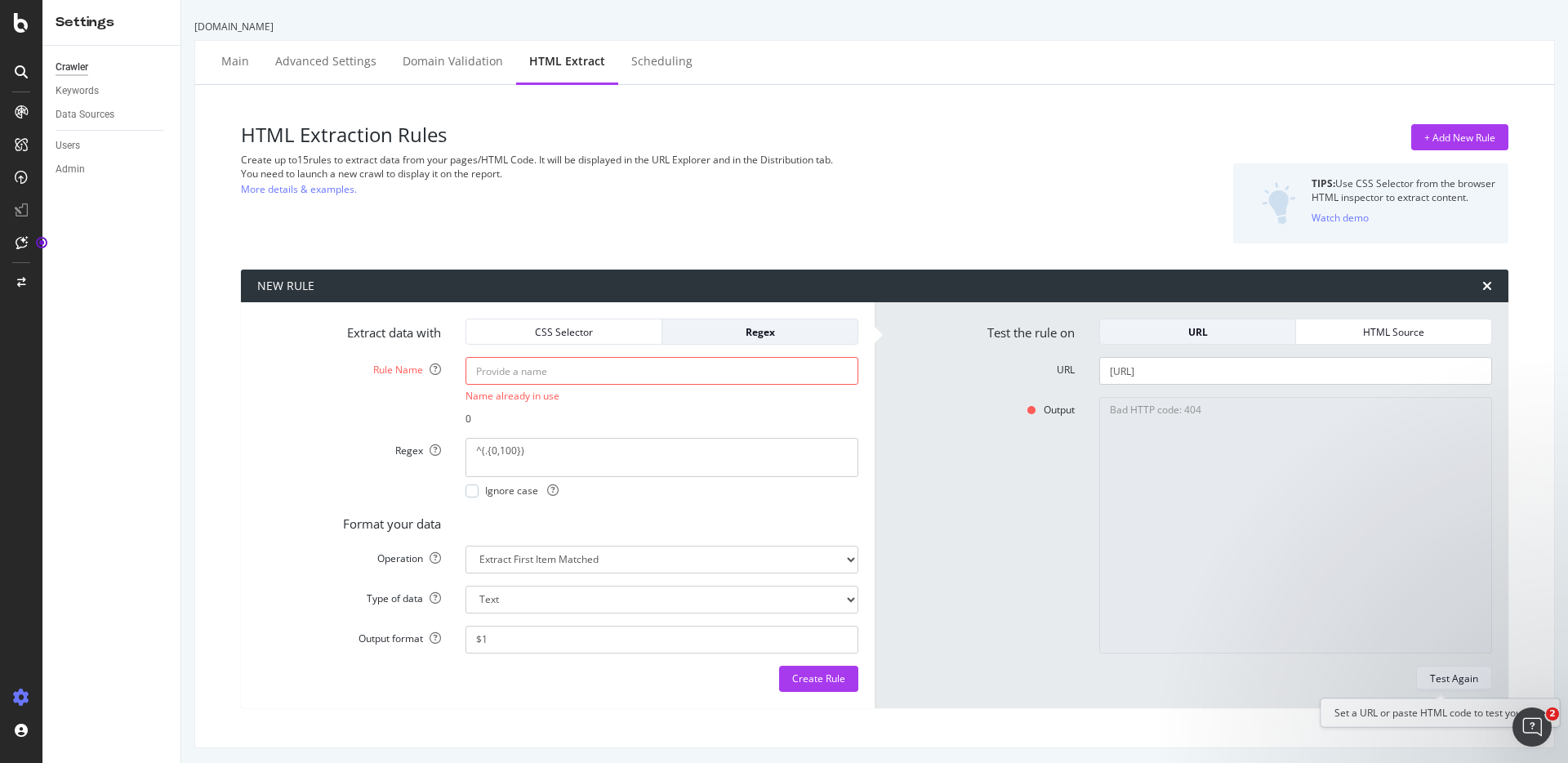
click at [1451, 678] on div "Test Again" at bounding box center [1454, 678] width 48 height 14
drag, startPoint x: 1342, startPoint y: 375, endPoint x: 879, endPoint y: 343, distance: 464.1
click at [1099, 357] on input "[URL]" at bounding box center [1295, 370] width 393 height 27
paste input "2018-06-01/"
type input "[URL]"
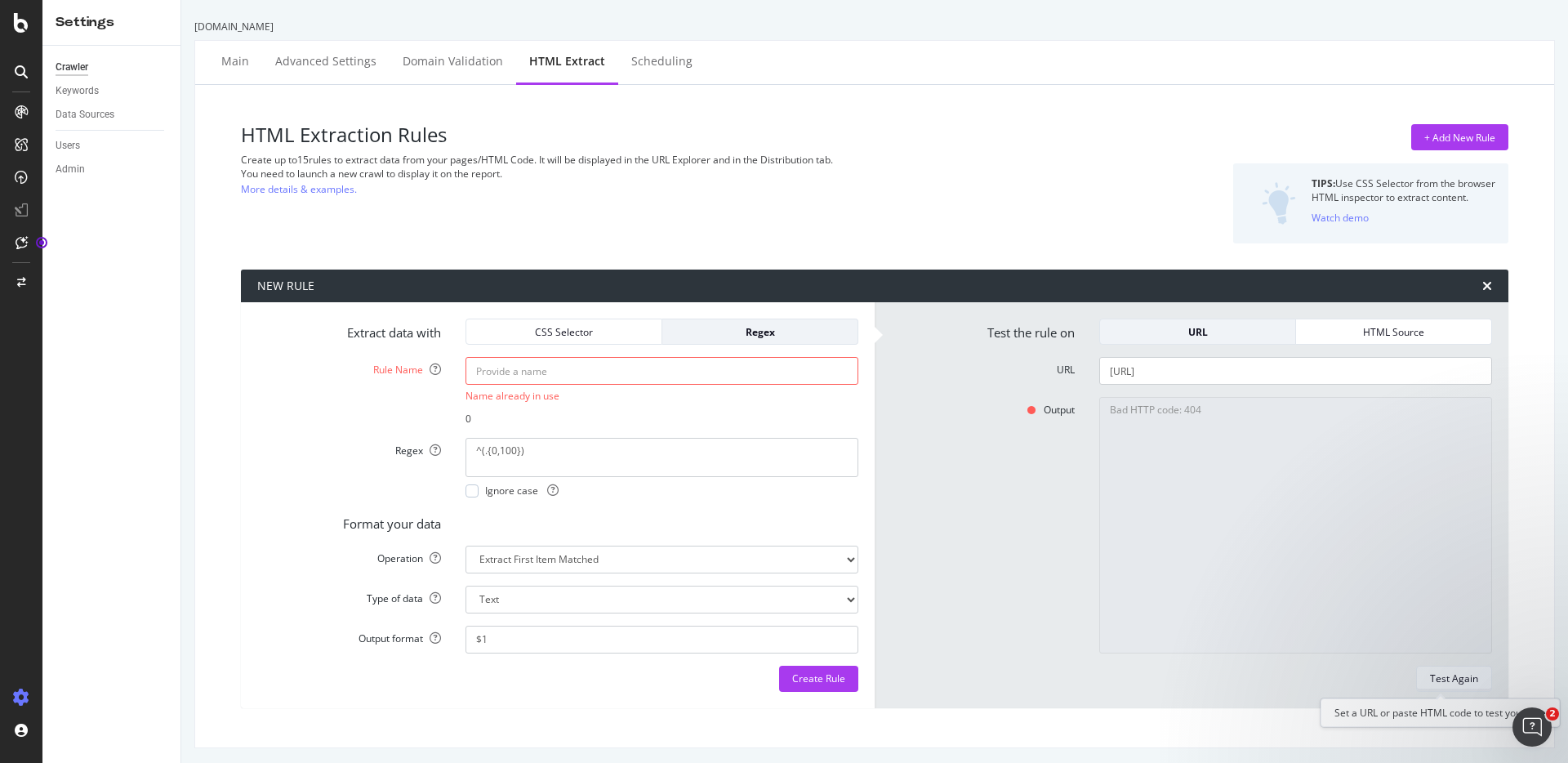
click at [1439, 689] on div "Test Again" at bounding box center [1454, 678] width 48 height 23
type textarea "{"args": [], "kwargs": {"url": "[URL]", "extract""
click at [505, 450] on textarea "^(.{0,100})" at bounding box center [661, 458] width 393 height 39
type textarea "^(.{0,1000})"
click at [1430, 673] on div "Test Again" at bounding box center [1454, 678] width 48 height 14
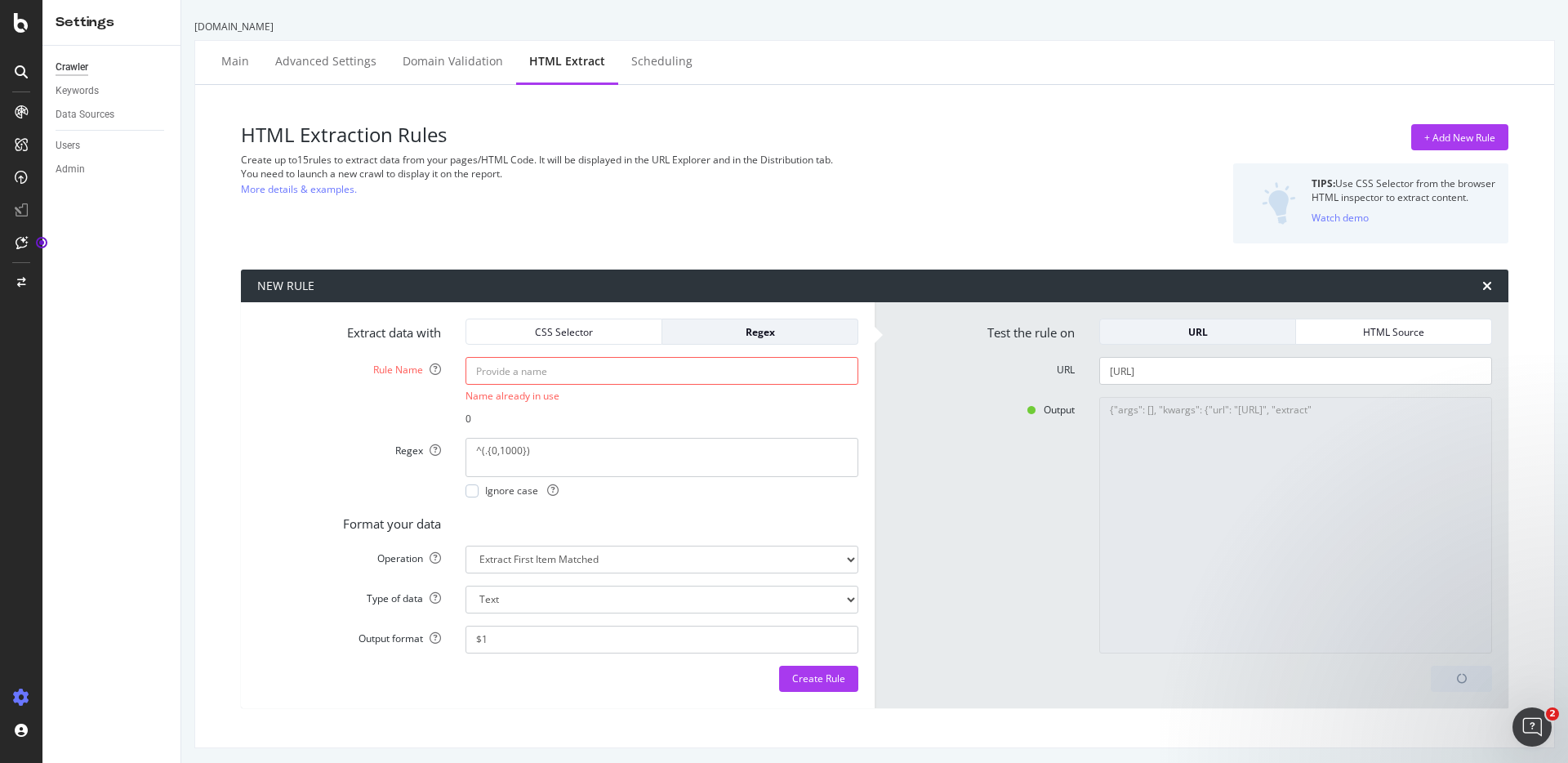
type textarea "{"args": [], "kwargs": {"url": "[URL]", "extract": {"regexp": {"name": "", "cas…"
click at [465, 546] on select "Extract First Item Matched Extract First 3 Items Matched Count Number of Occure…" at bounding box center [661, 559] width 393 height 27
select select "list"
click option "Extract First 3 Items Matched" at bounding box center [0, 0] width 0 height 0
click at [465, 586] on select "Text Integer number Floating point number Date" at bounding box center [661, 600] width 393 height 27
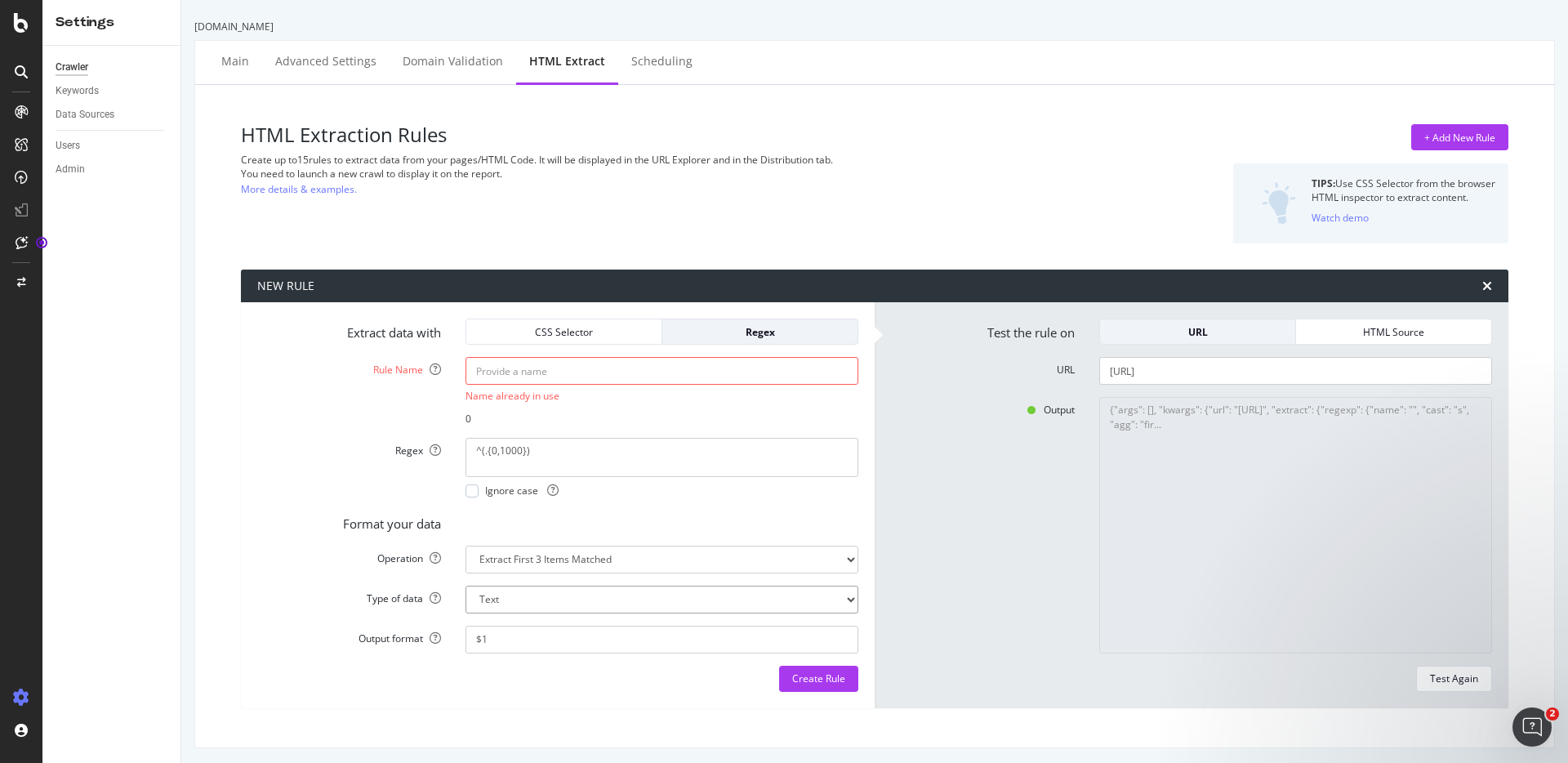
click at [536, 603] on select "Text Integer number Floating point number Date" at bounding box center [661, 600] width 393 height 27
click at [519, 632] on input "$1" at bounding box center [661, 639] width 393 height 27
click at [1438, 673] on div "Test Again" at bounding box center [1454, 678] width 48 height 14
type textarea "{"args": [], "kwargs": {"url": "[URL]", "extract": {"regexp": {"name": "", "cas…"
click at [1316, 334] on div "HTML Source" at bounding box center [1394, 332] width 169 height 14
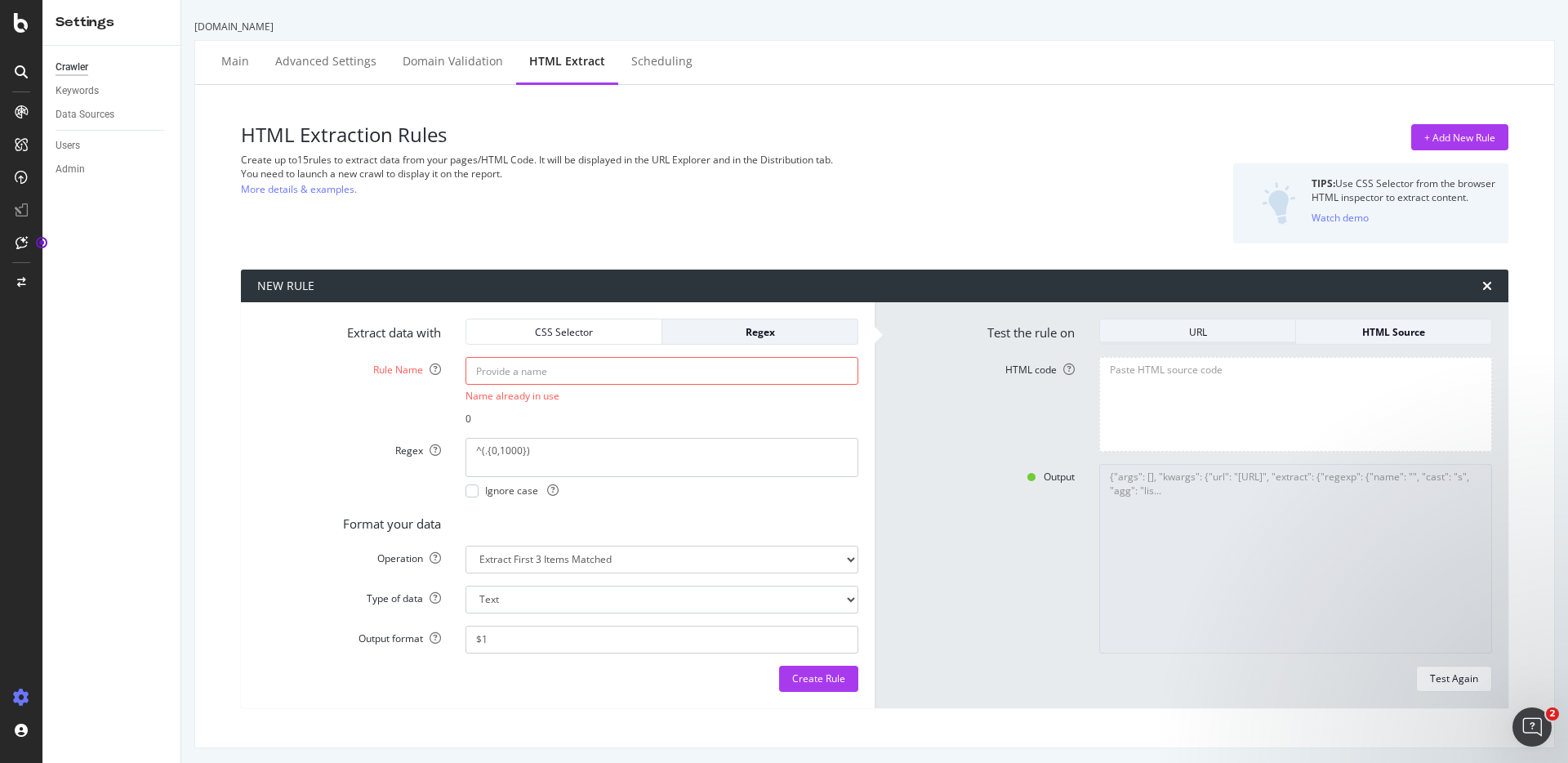
click at [1202, 331] on div "URL" at bounding box center [1198, 332] width 169 height 14
